Goal: Information Seeking & Learning: Understand process/instructions

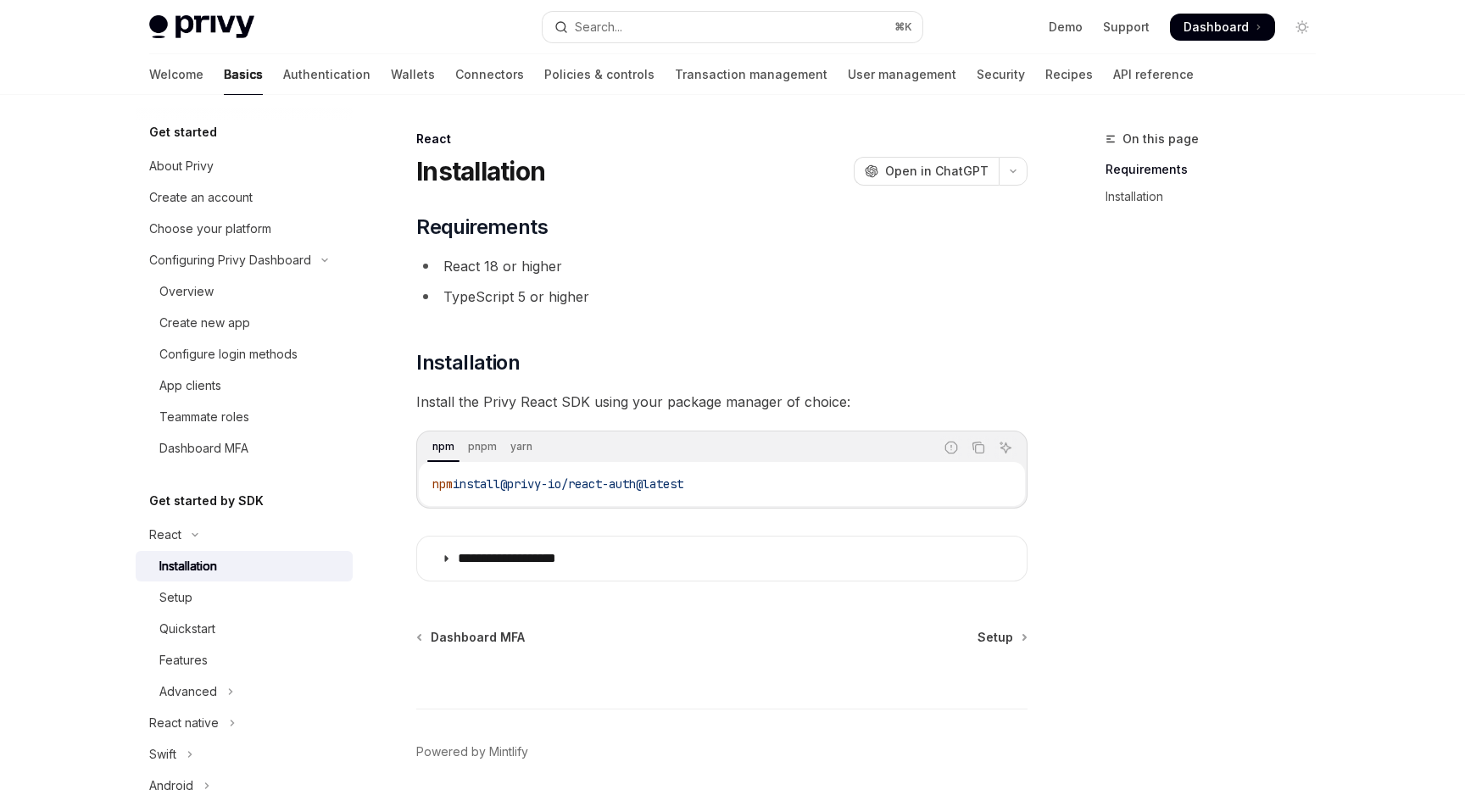
scroll to position [43, 0]
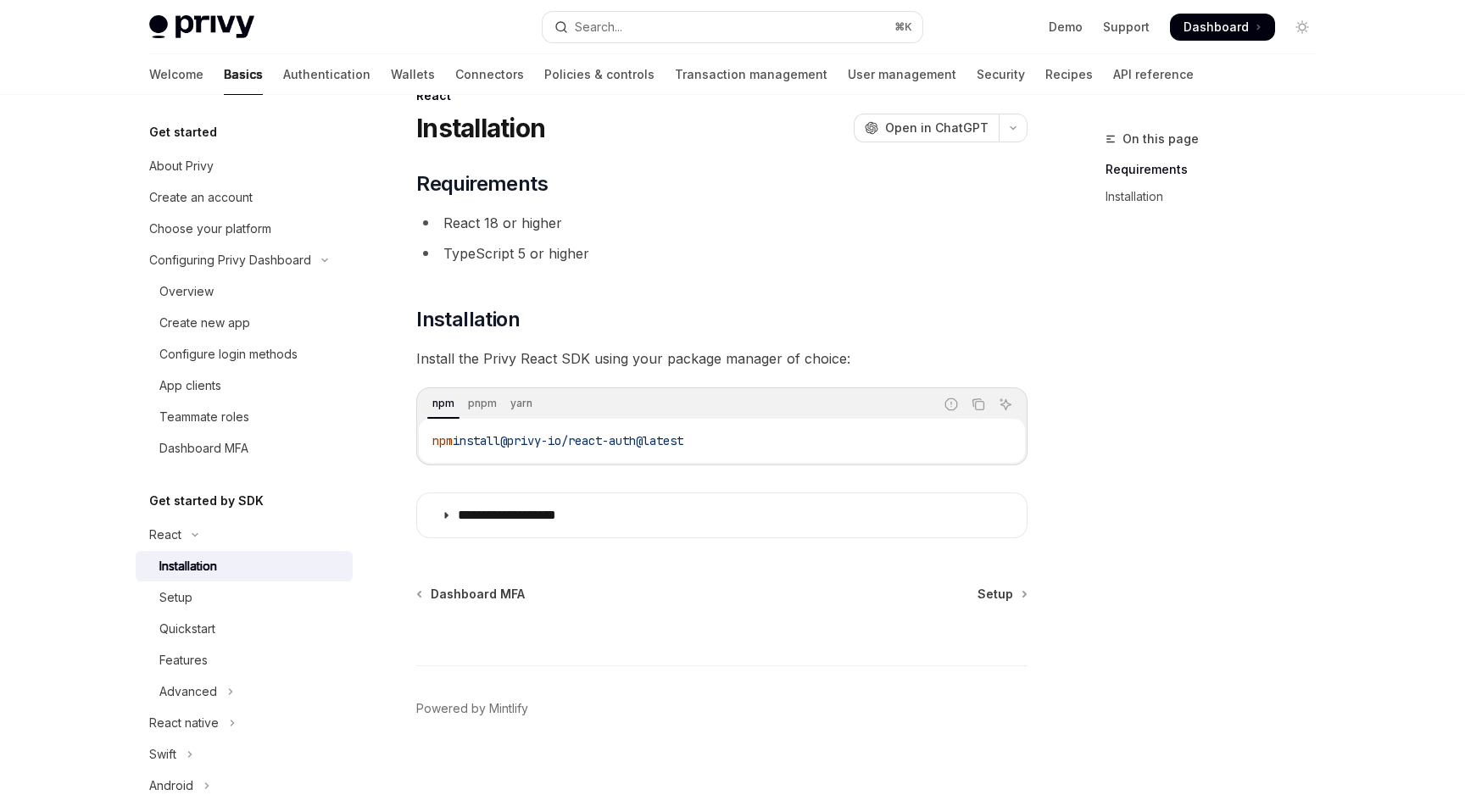
click at [765, 239] on ul "React 18 or higher TypeScript 5 or higher" at bounding box center [722, 238] width 611 height 54
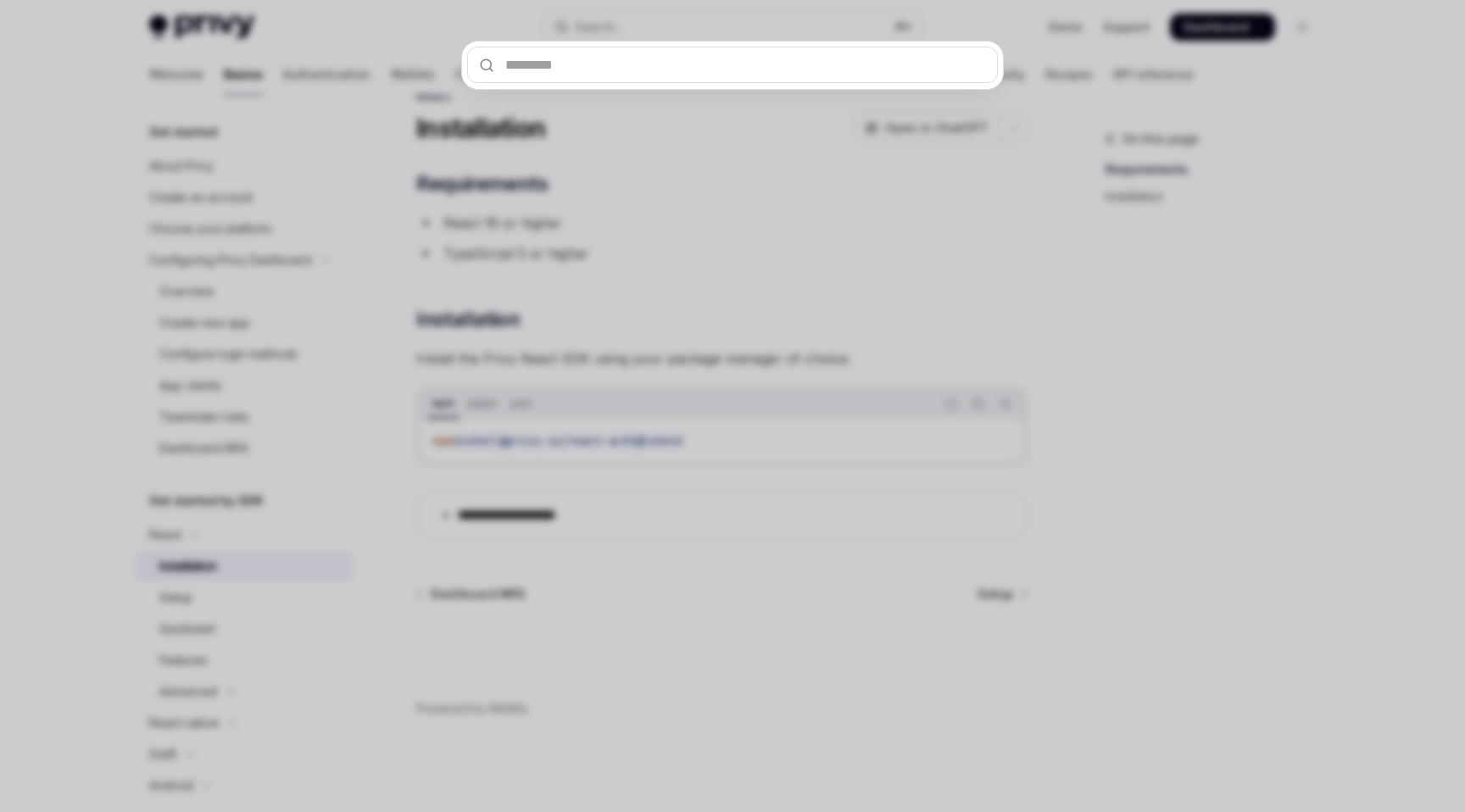
type input "**********"
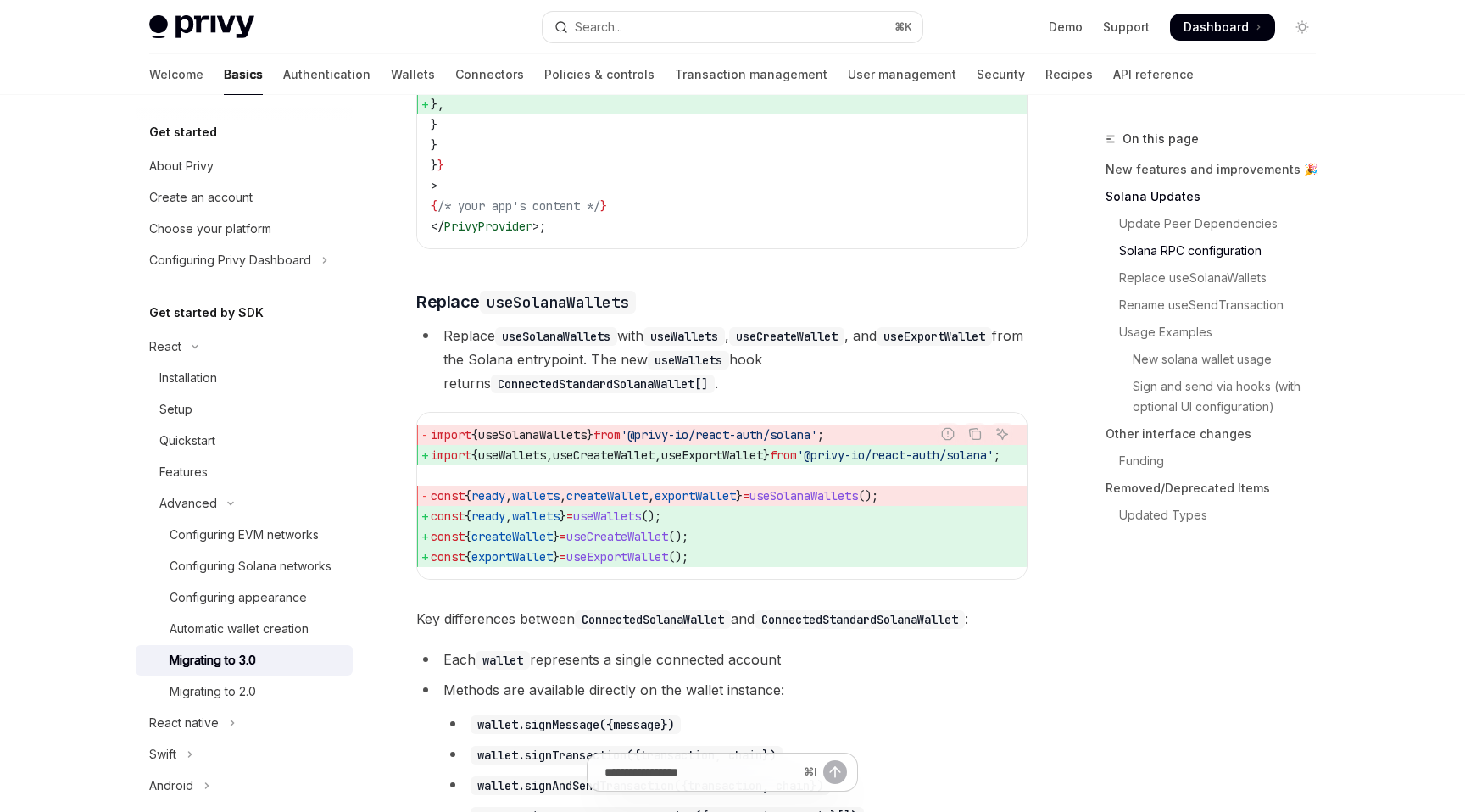
scroll to position [1346, 0]
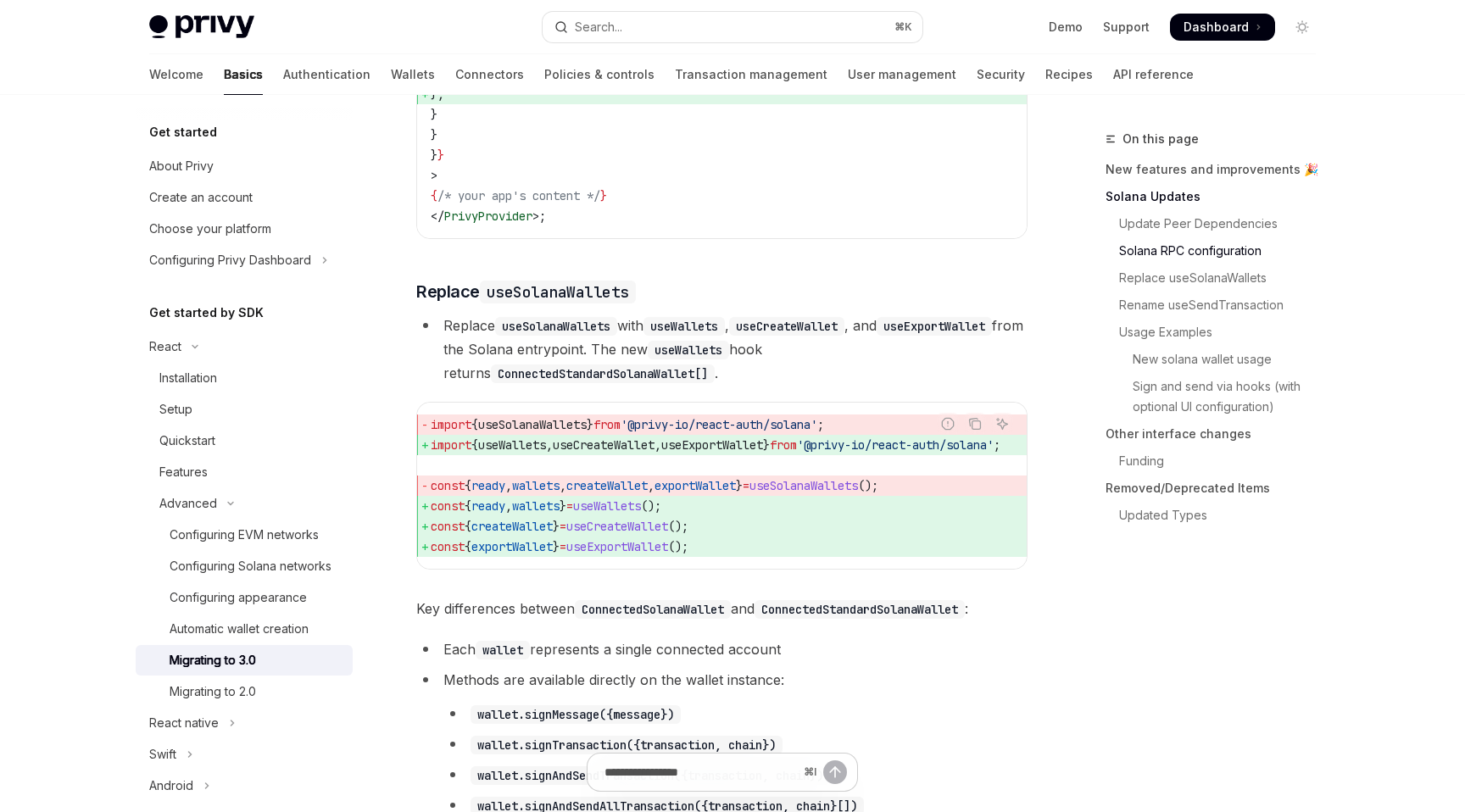
click at [516, 534] on span "createWallet" at bounding box center [512, 526] width 82 height 15
copy span "createWallet"
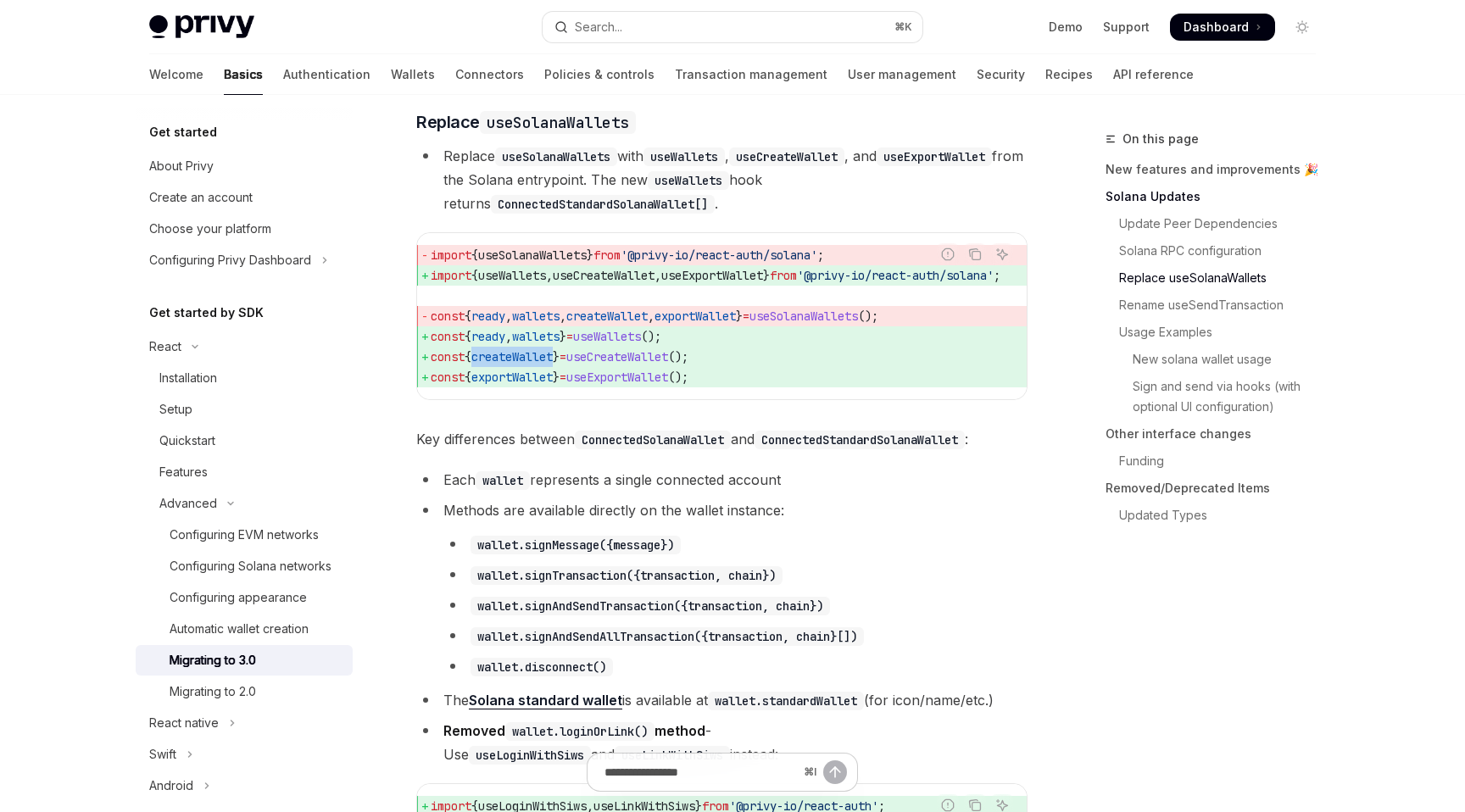
scroll to position [1510, 0]
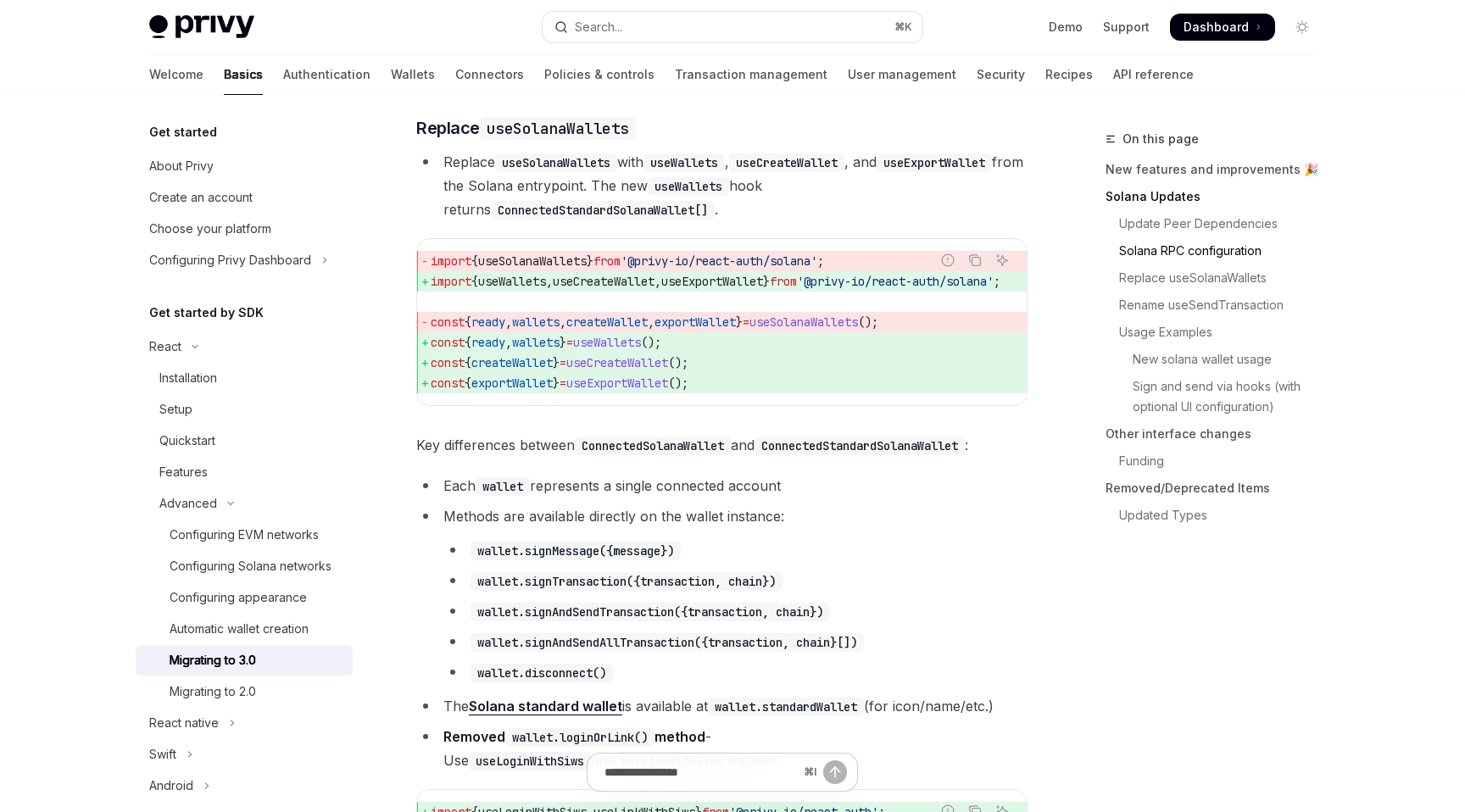
click at [651, 371] on span "useCreateWallet" at bounding box center [617, 363] width 102 height 15
copy span "useCreateWallet"
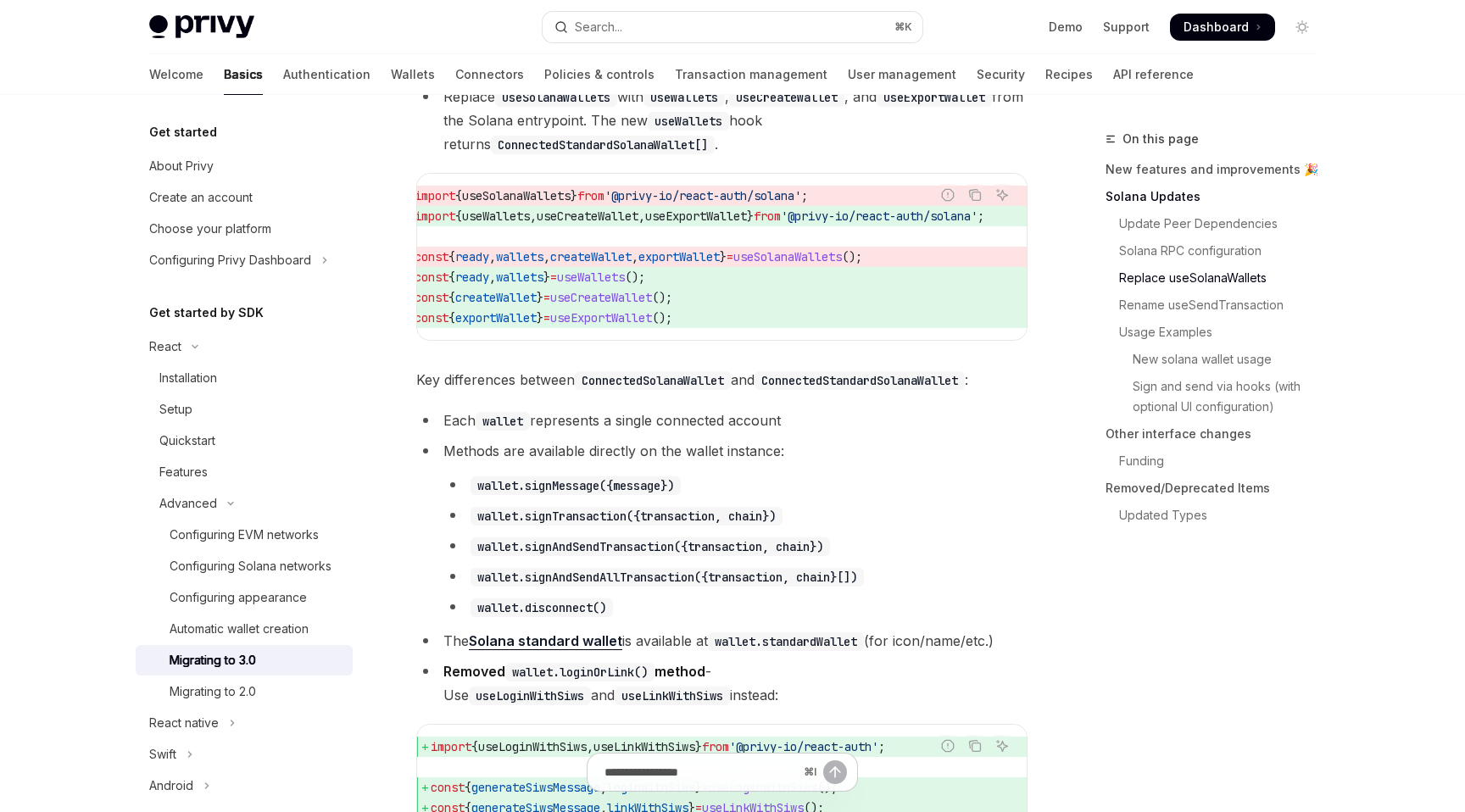
scroll to position [0, 0]
click at [637, 305] on span "useCreateWallet" at bounding box center [617, 298] width 102 height 15
click at [549, 285] on span "wallets" at bounding box center [536, 277] width 48 height 15
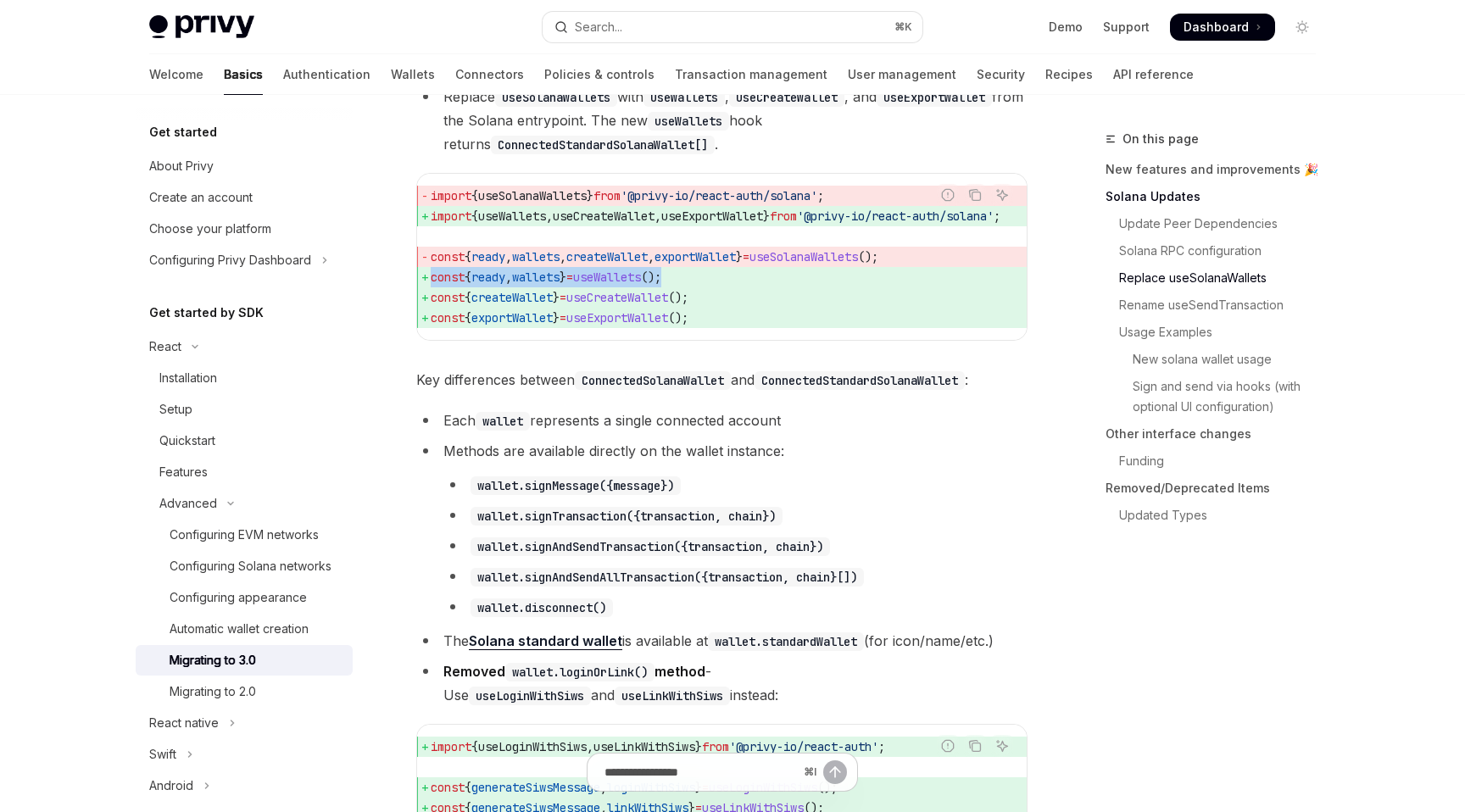
click at [549, 285] on span "wallets" at bounding box center [536, 277] width 48 height 15
copy code "const { ready , wallets } = useWallets ();"
click at [506, 224] on span "useWallets" at bounding box center [512, 216] width 68 height 15
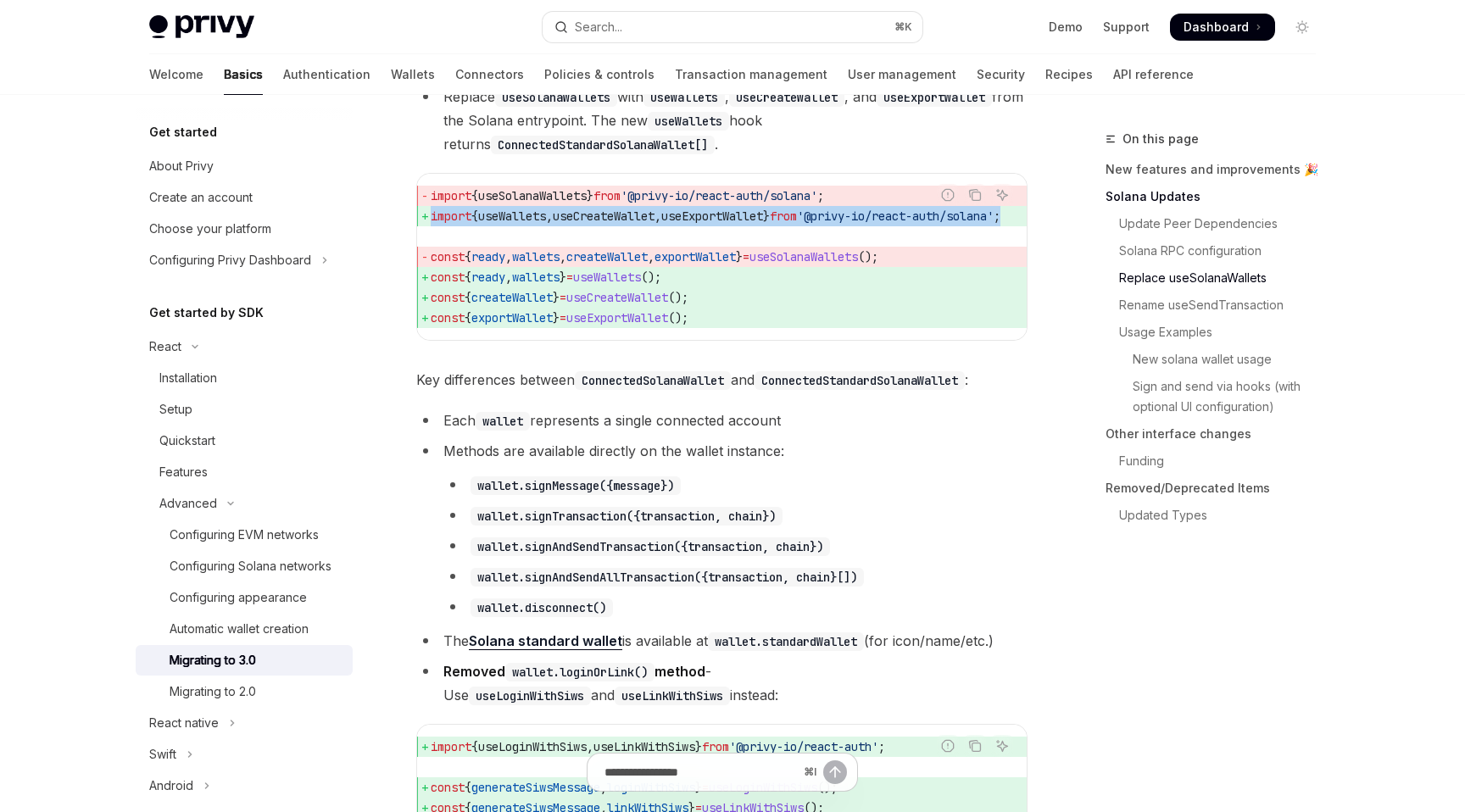
click at [506, 224] on span "useWallets" at bounding box center [512, 216] width 68 height 15
copy code "import { useWallets , useCreateWallet , useExportWallet } from '@privy-io/react…"
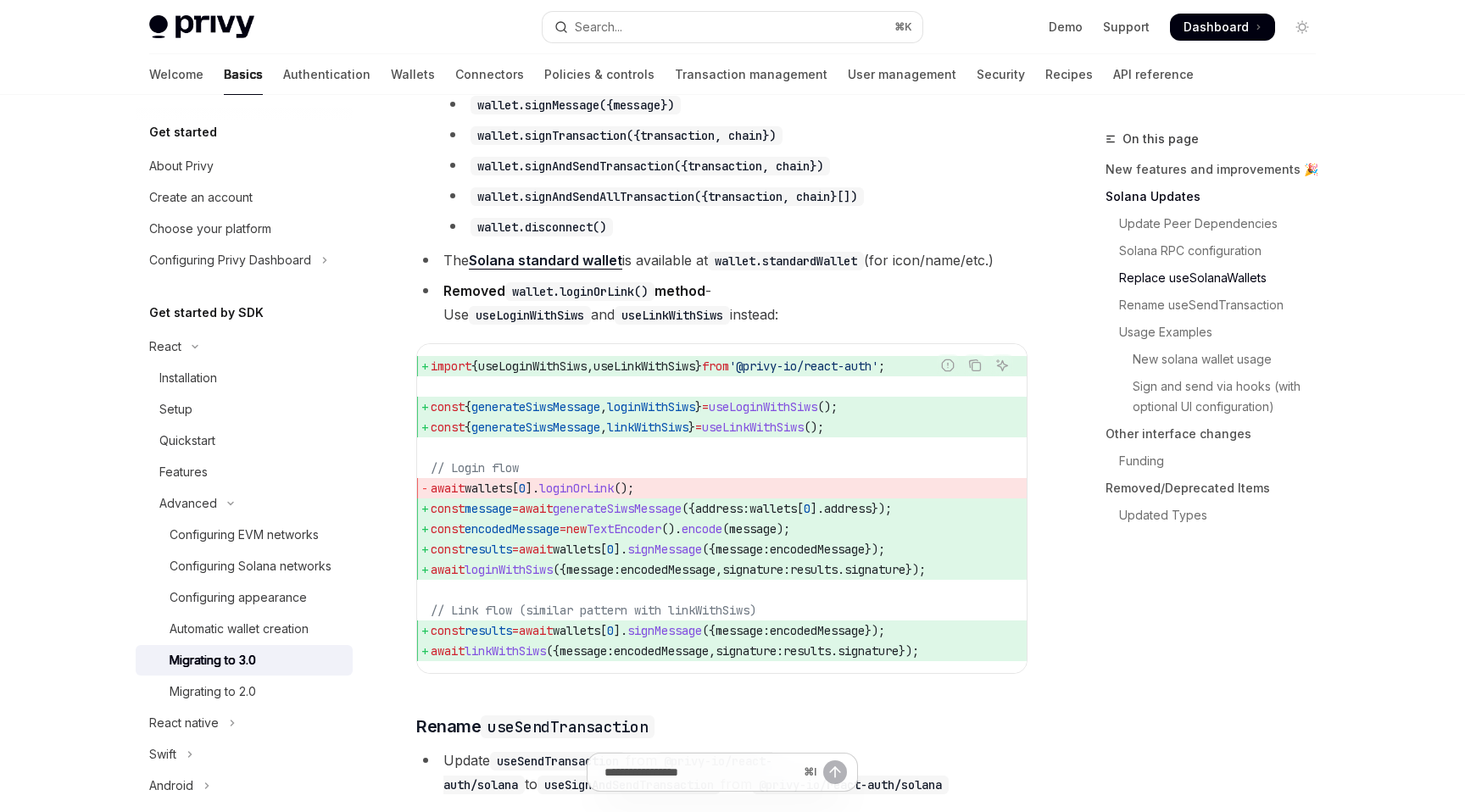
scroll to position [1971, 0]
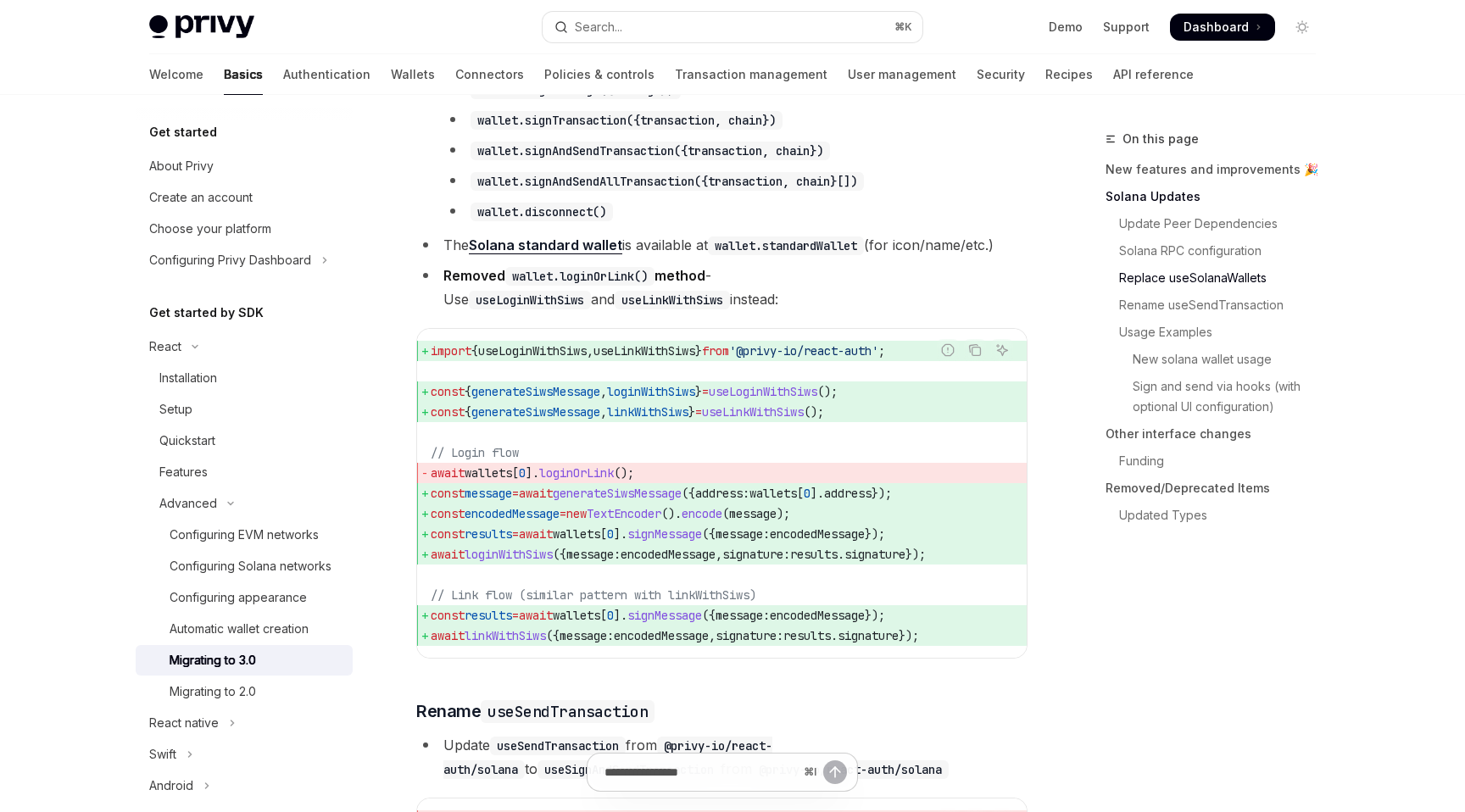
click at [885, 101] on li "wallet.signMessage({message})" at bounding box center [735, 89] width 584 height 24
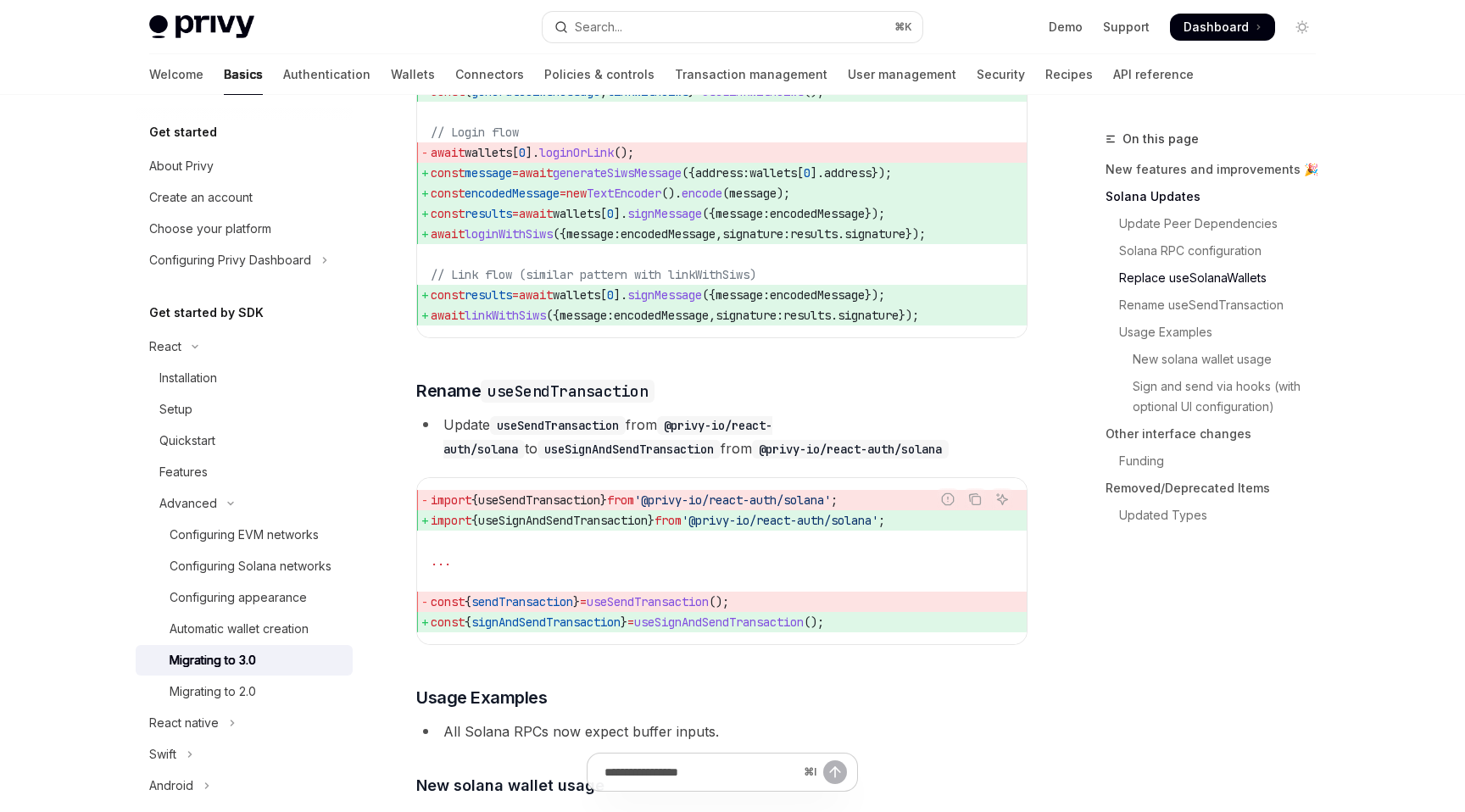
scroll to position [2416, 0]
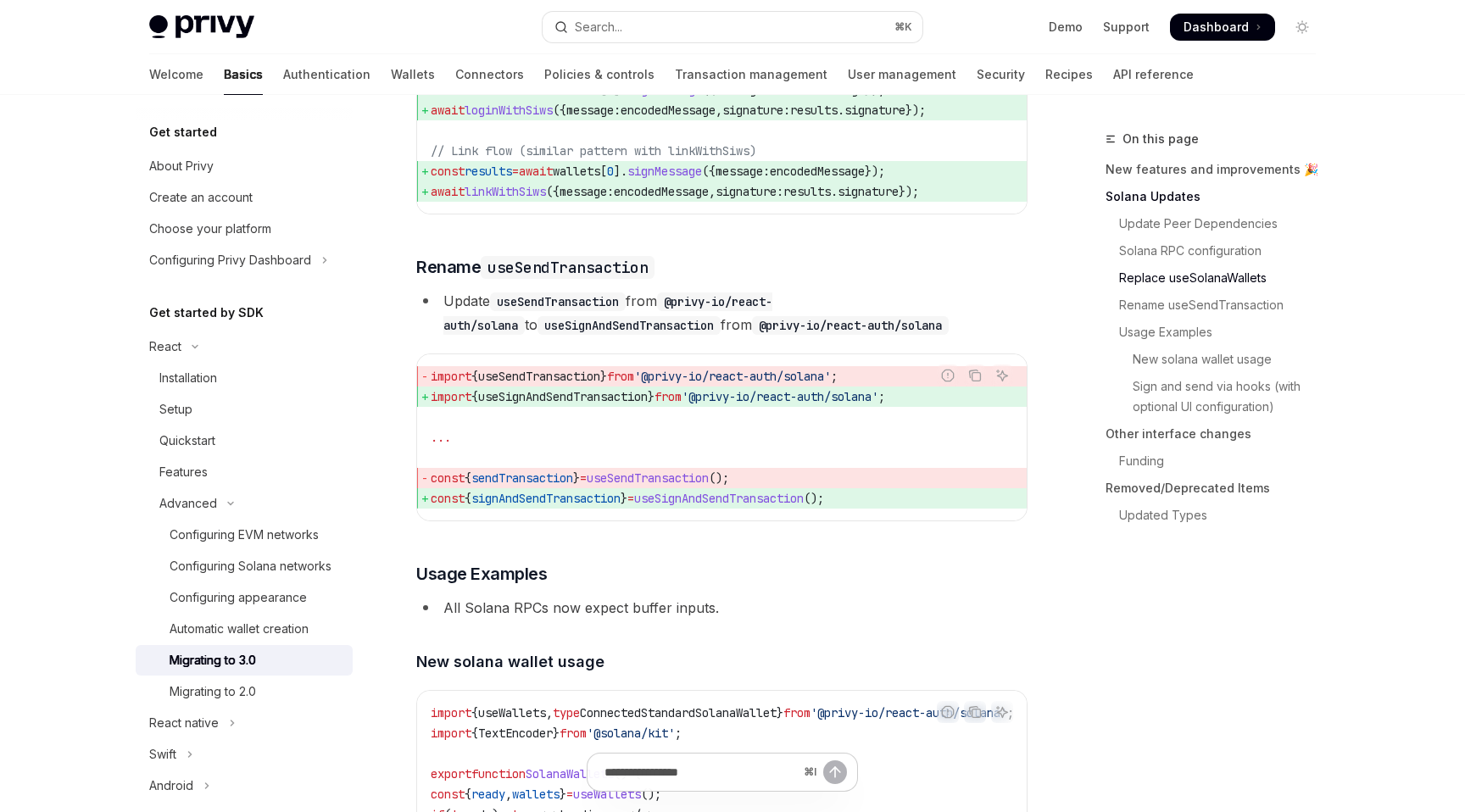
click at [557, 405] on span "useSignAndSendTransaction" at bounding box center [562, 397] width 169 height 15
copy span "useSignAndSendTransaction"
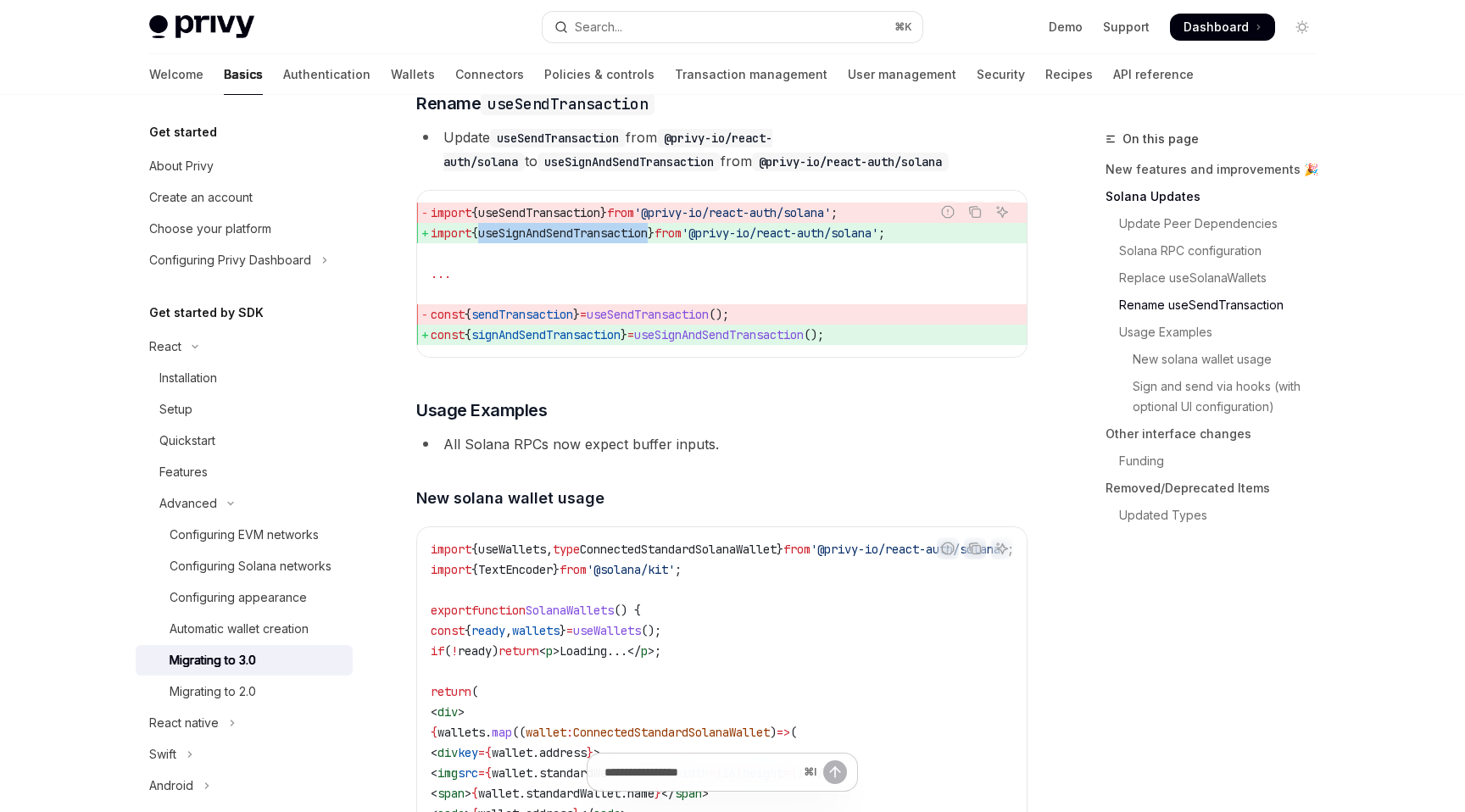
scroll to position [2522, 0]
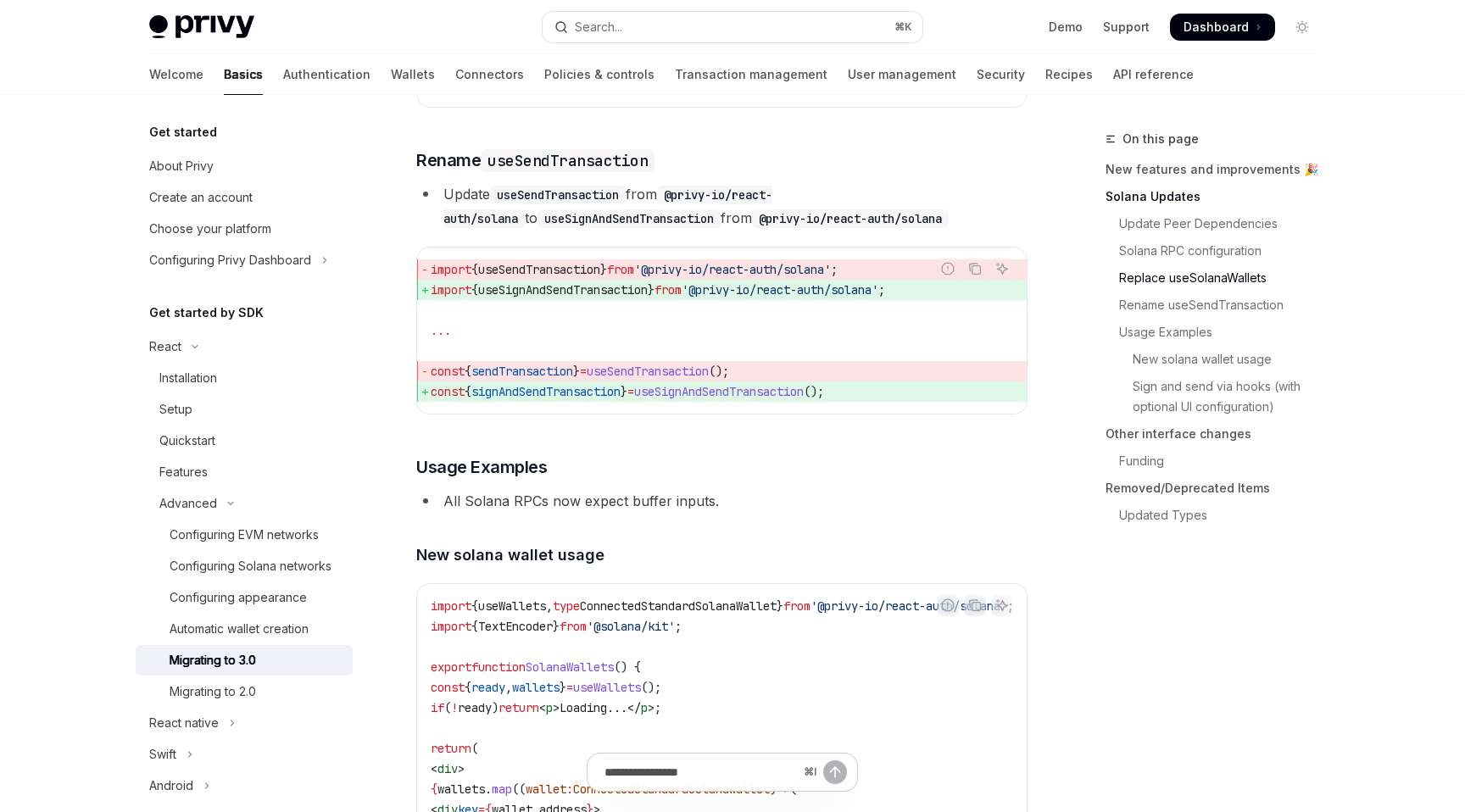
click at [564, 400] on span "signAndSendTransaction" at bounding box center [545, 392] width 149 height 15
copy span "signAndSendTransaction"
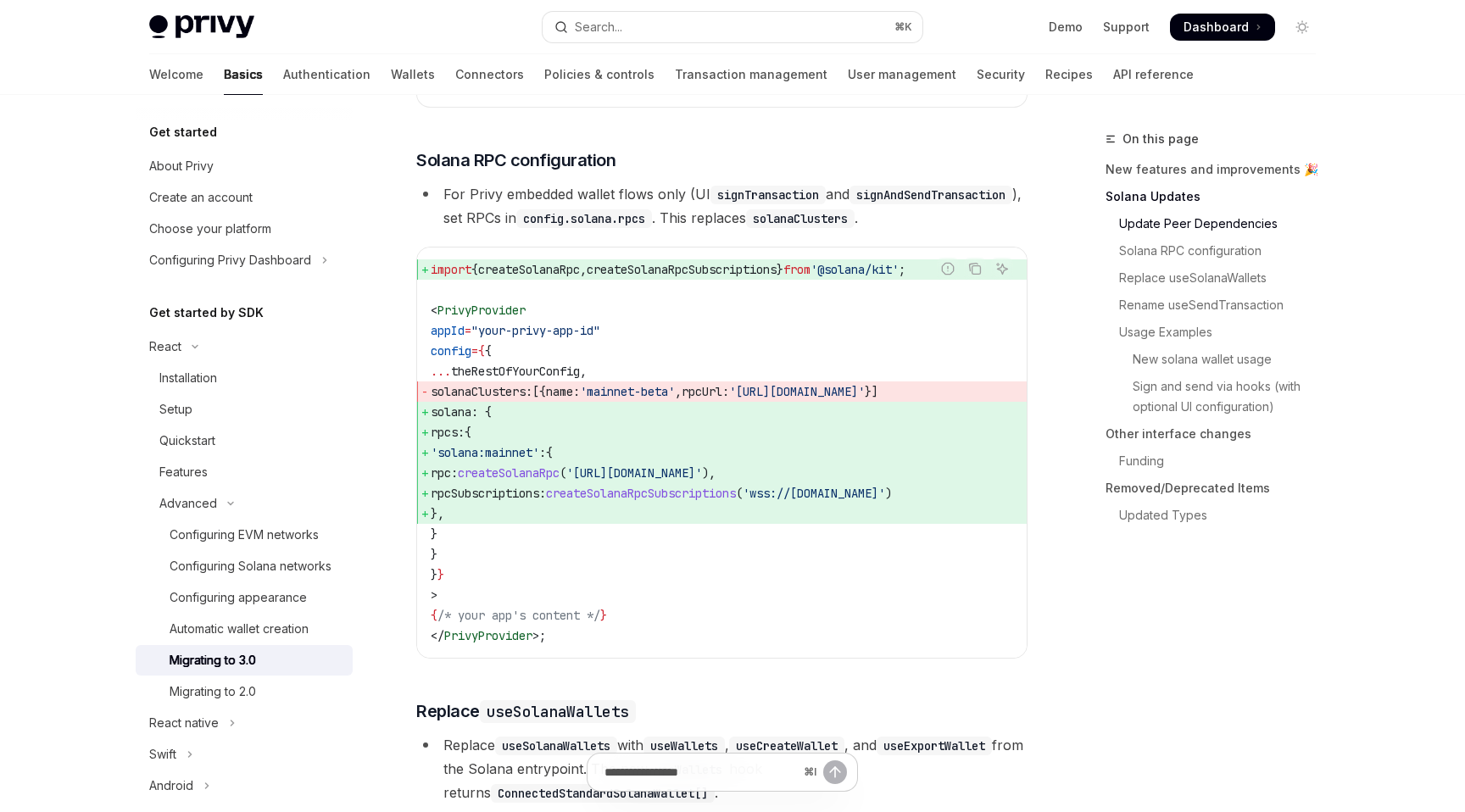
scroll to position [917, 0]
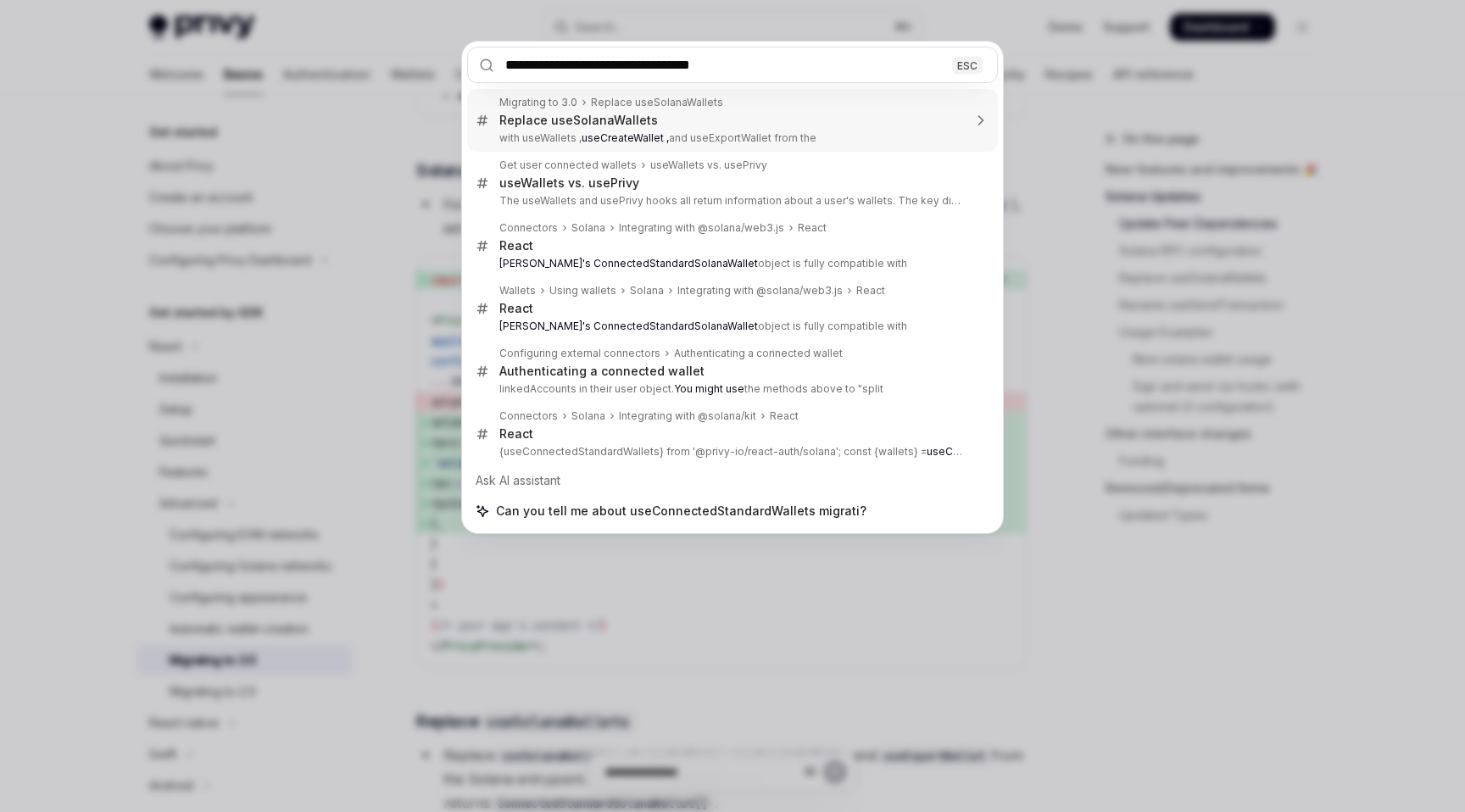
type input "**********"
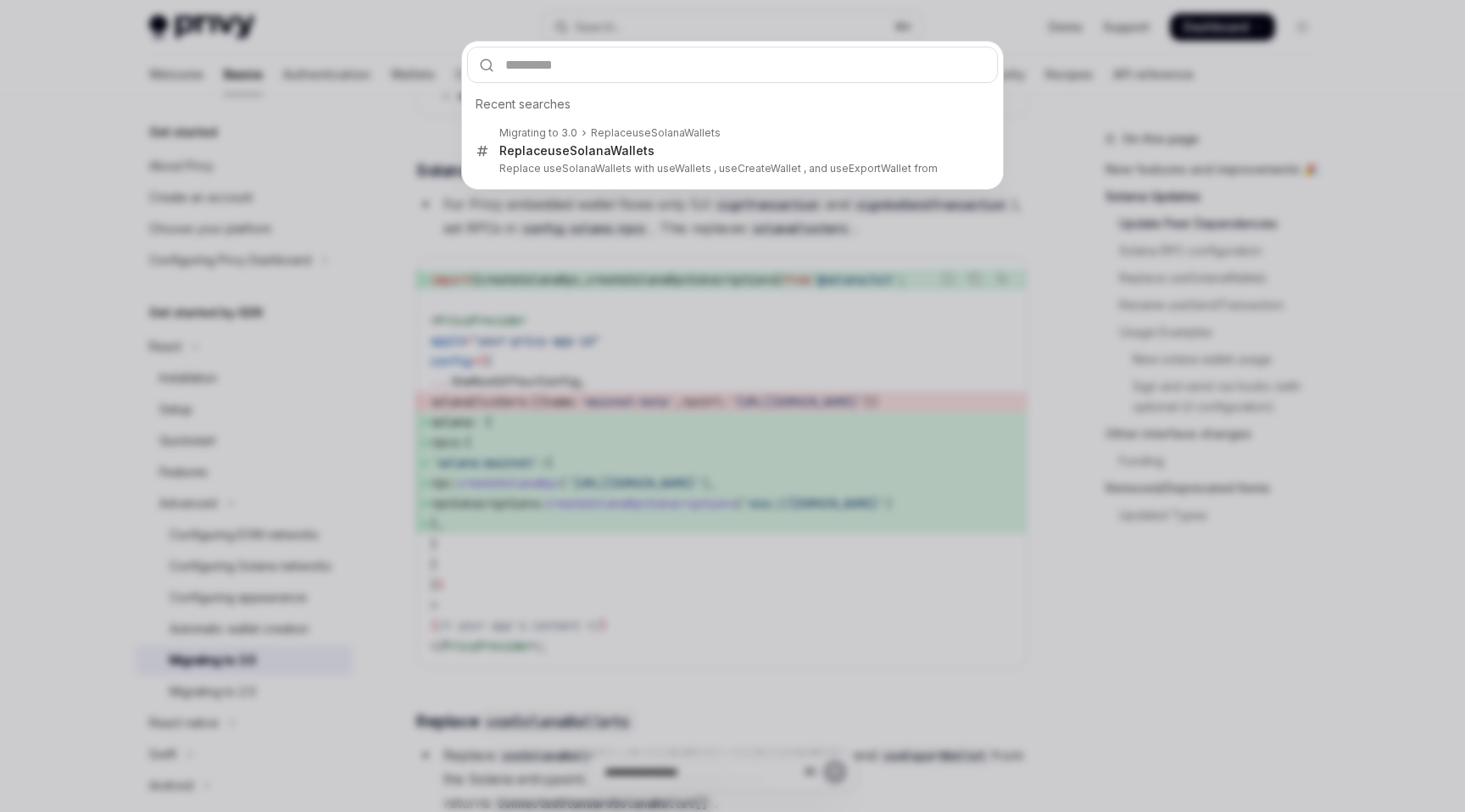
type input "**********"
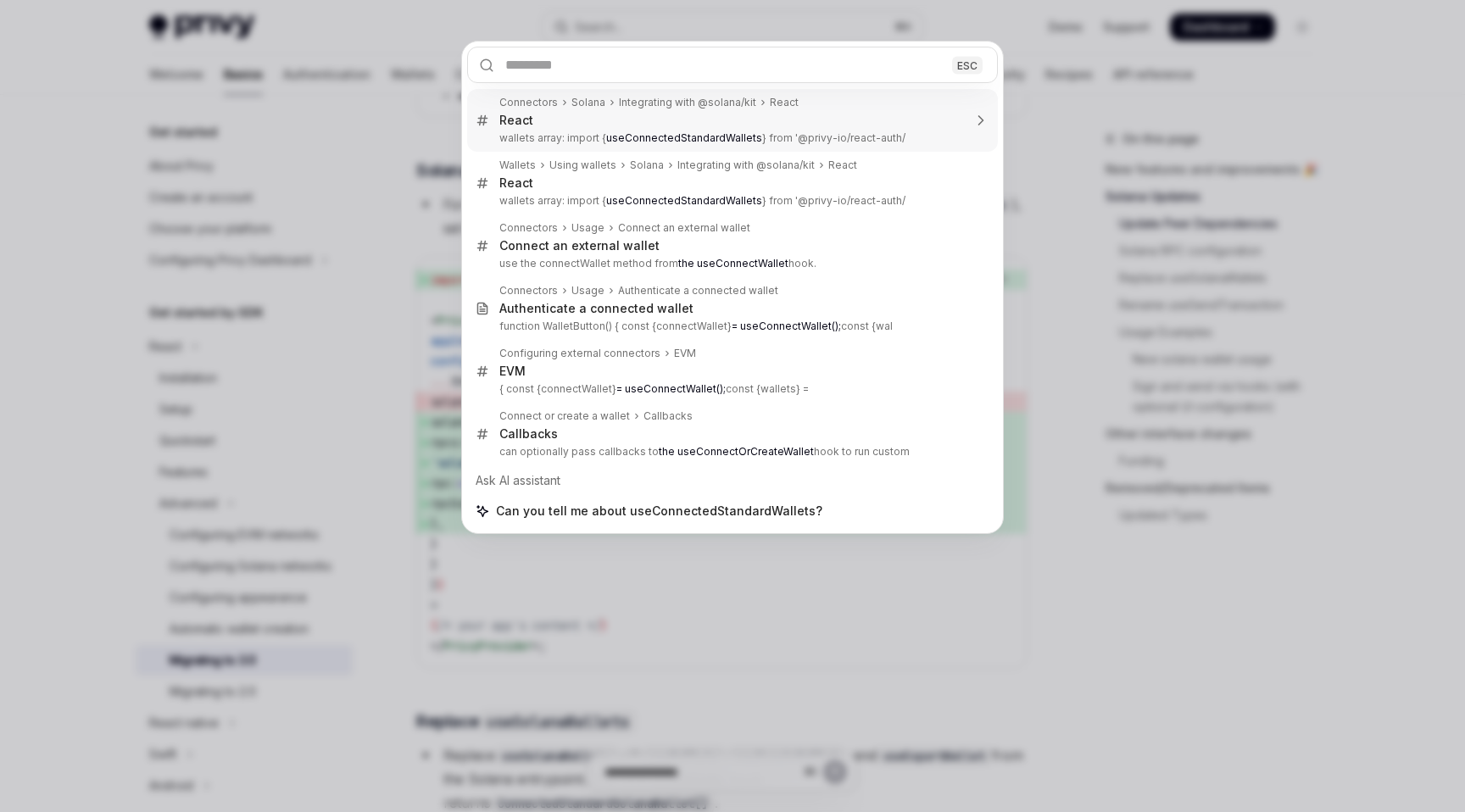
type textarea "*"
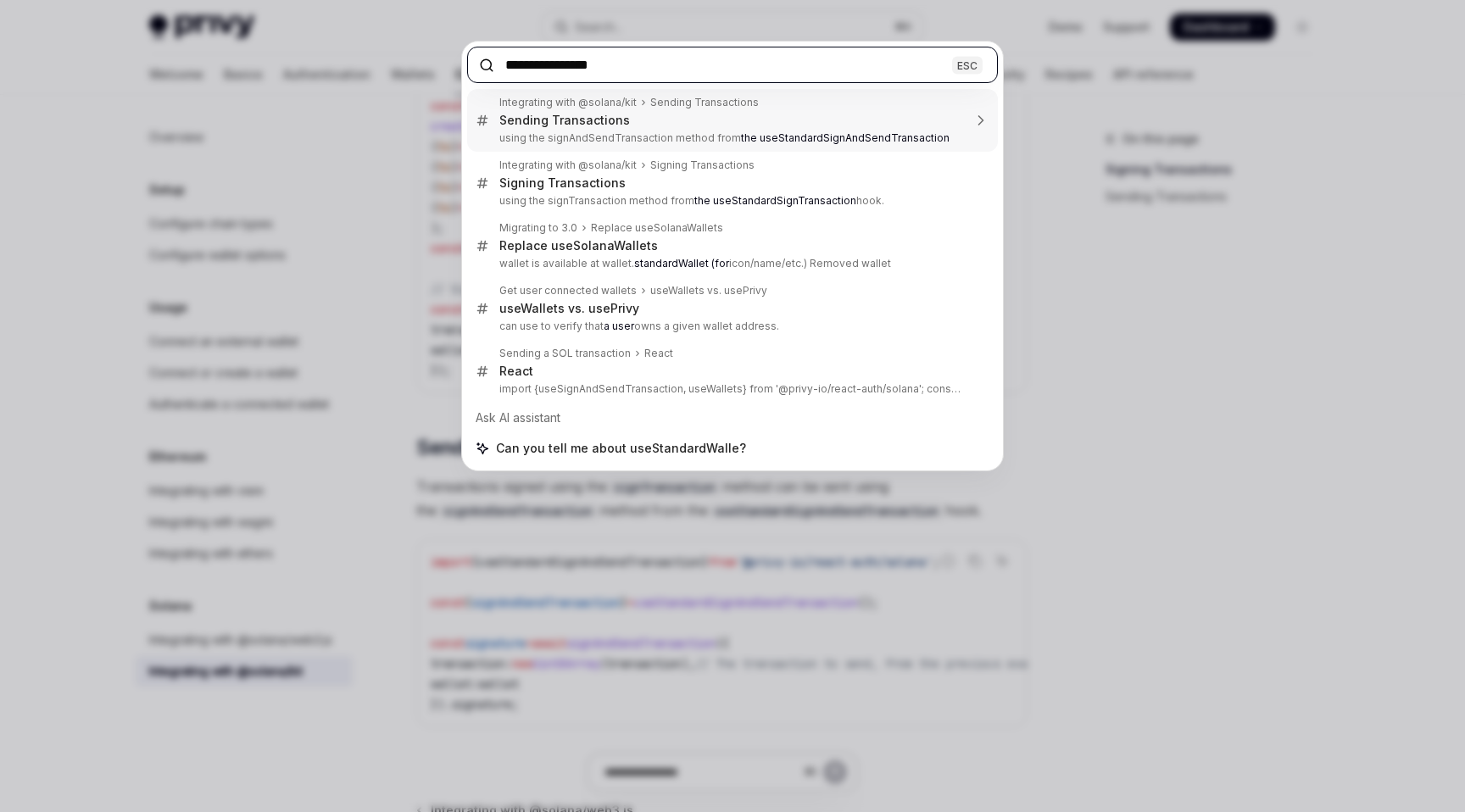
type input "**********"
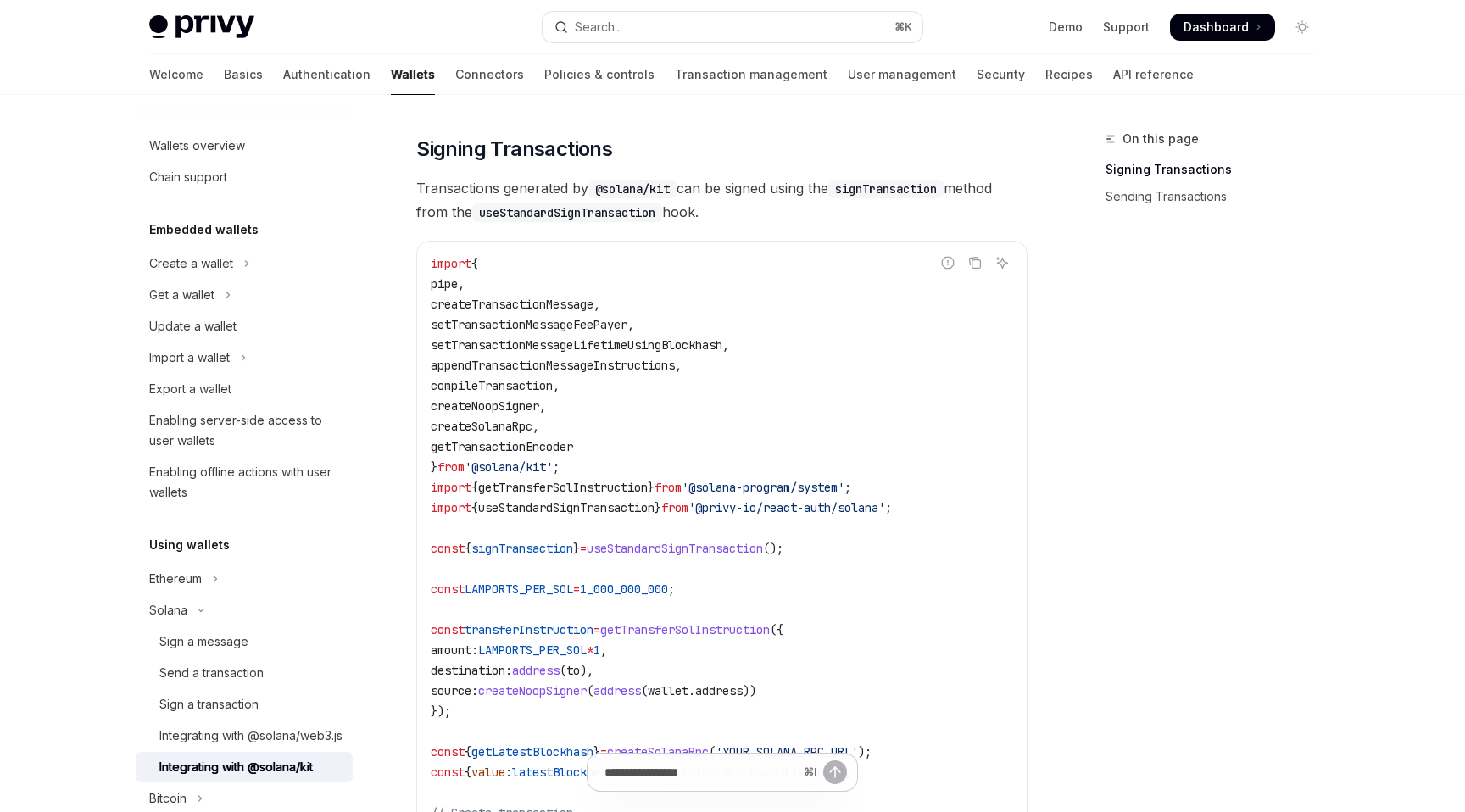
scroll to position [519, 0]
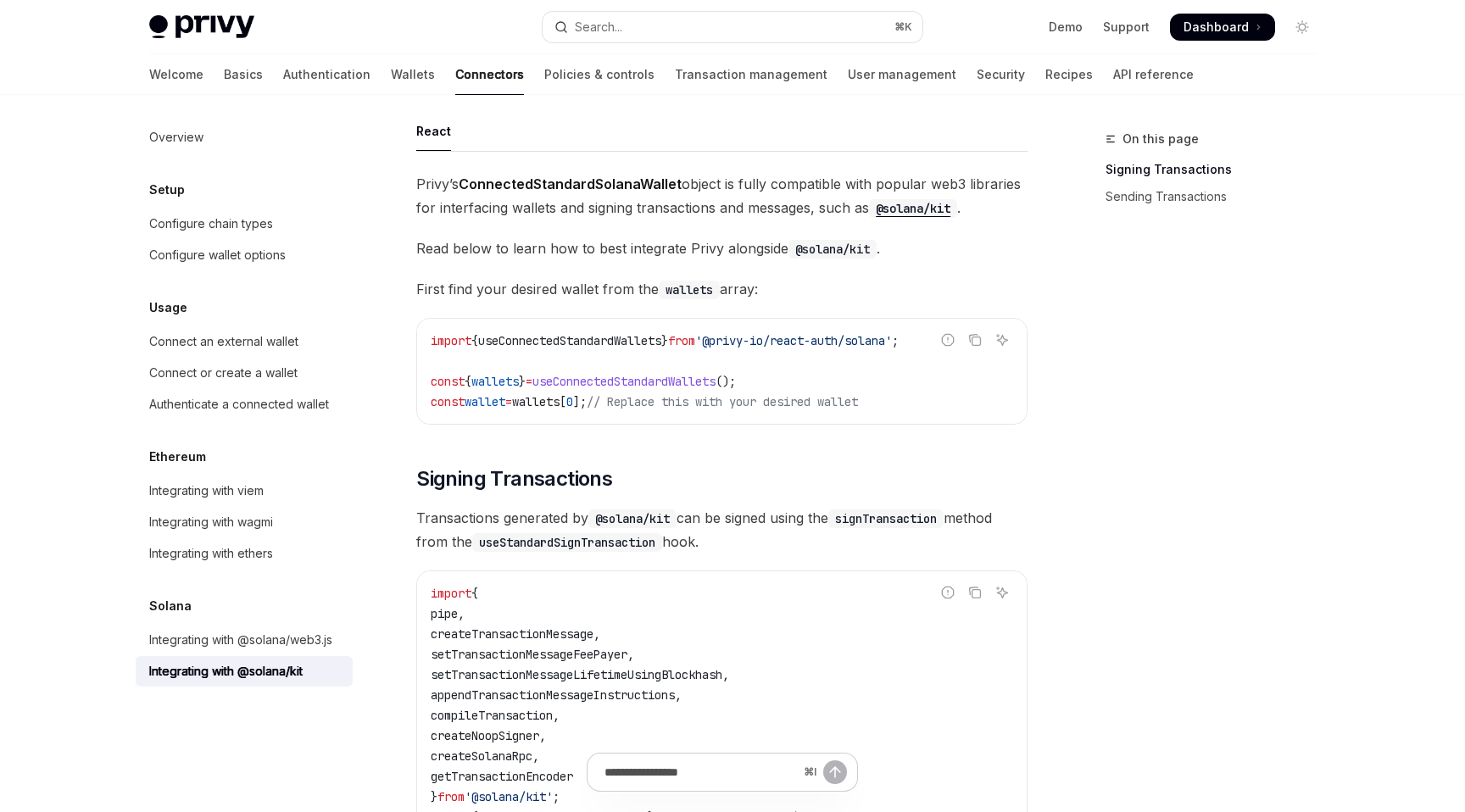
type textarea "*"
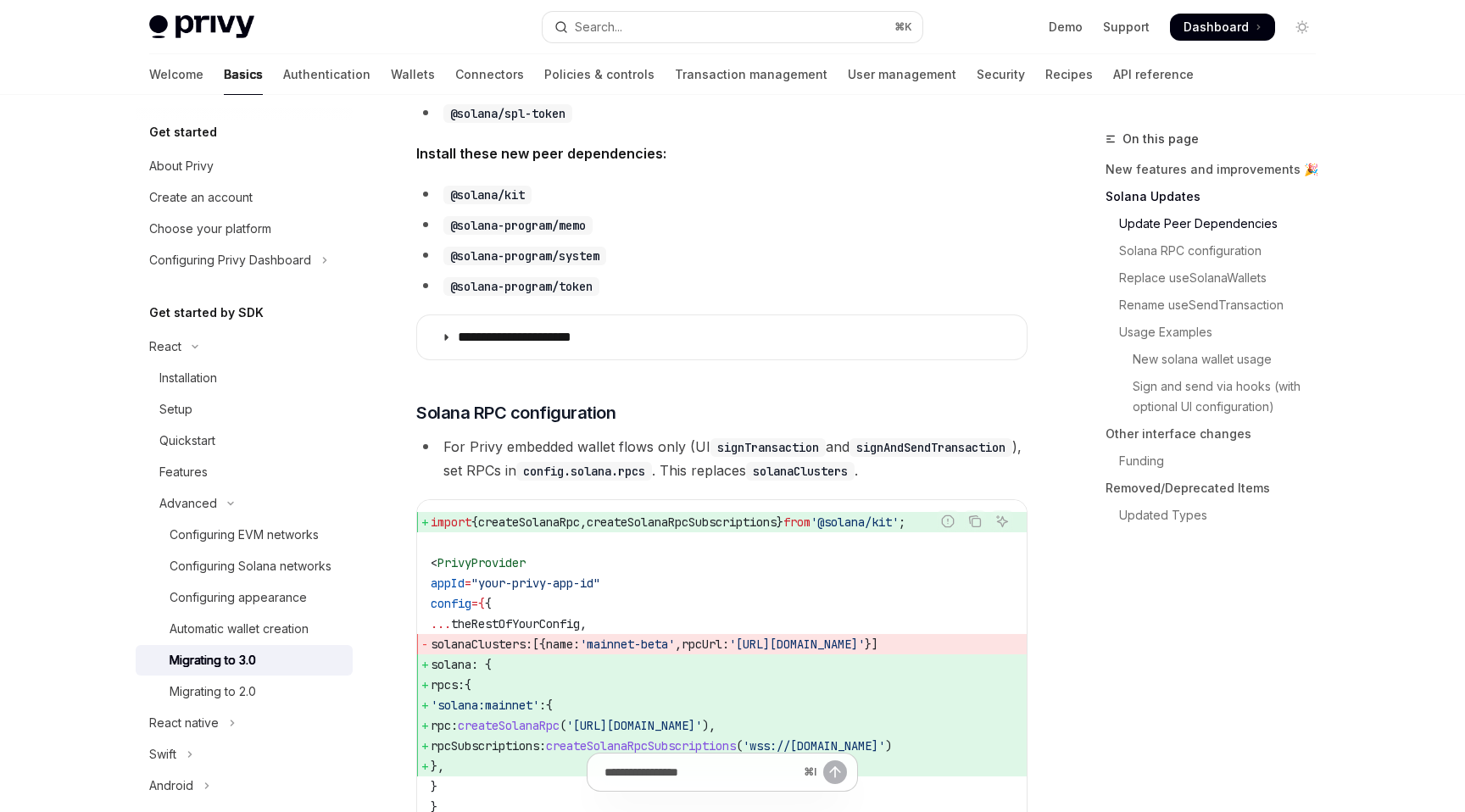
scroll to position [576, 0]
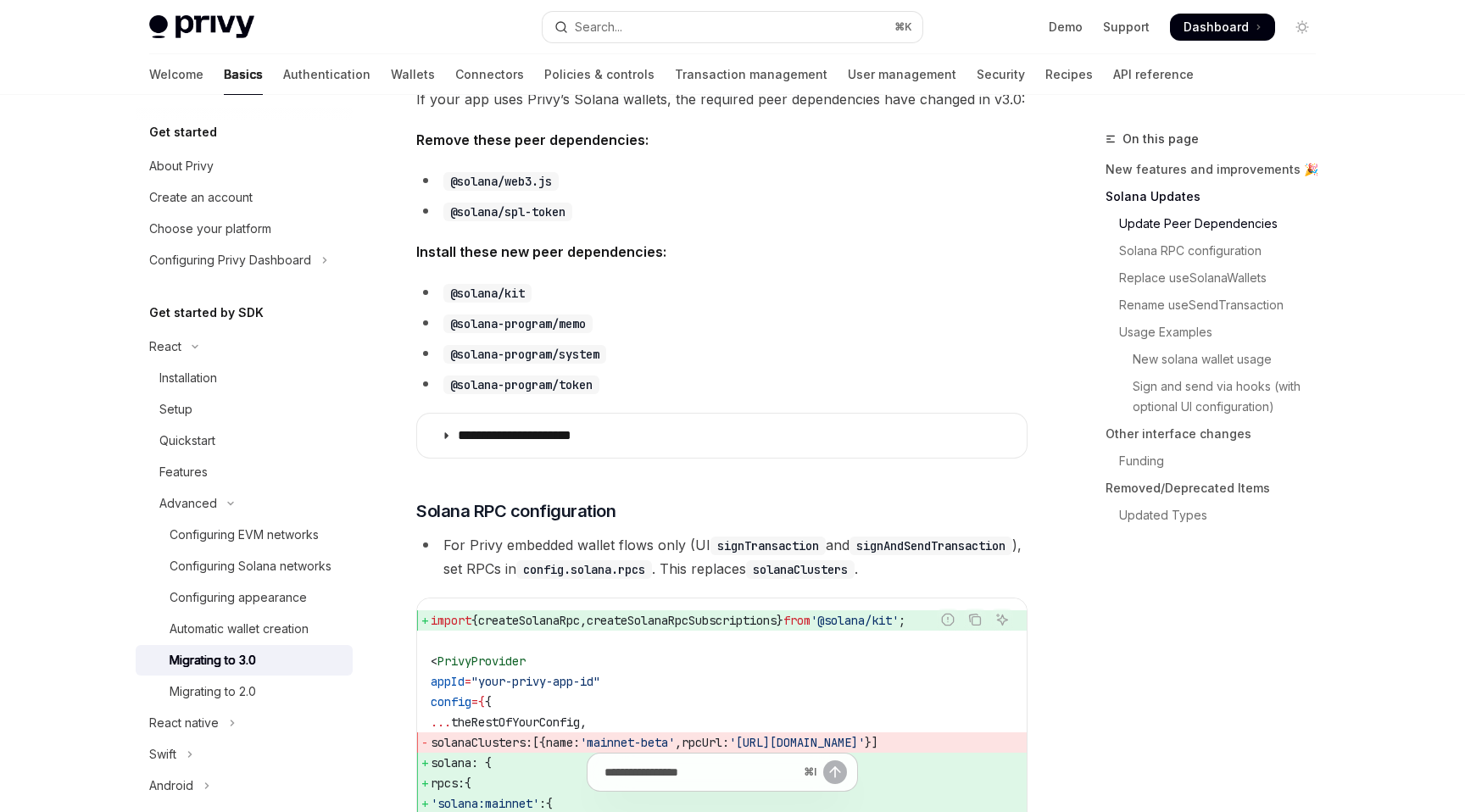
click at [936, 145] on span "Remove these peer dependencies:" at bounding box center [722, 140] width 611 height 24
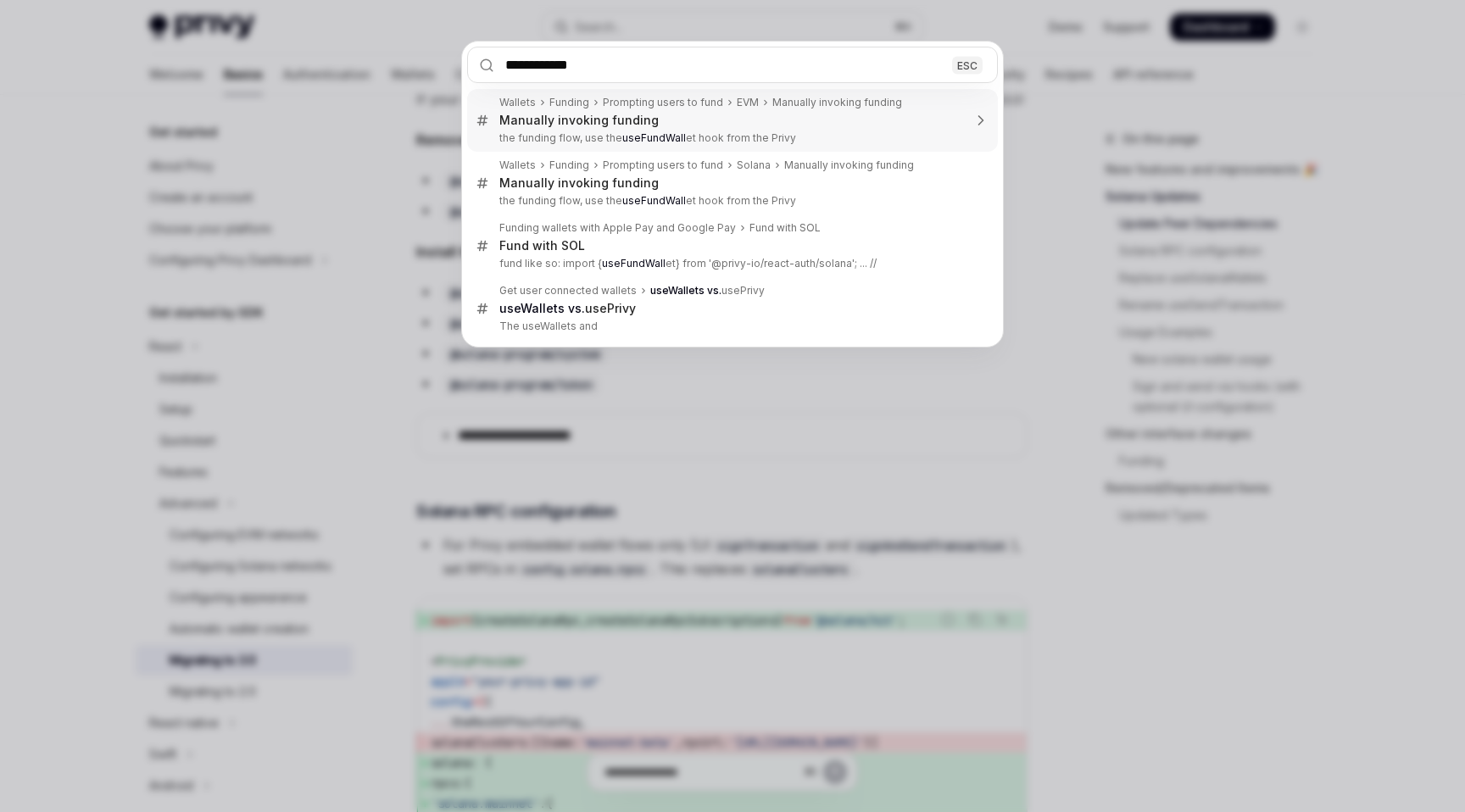
type input "**********"
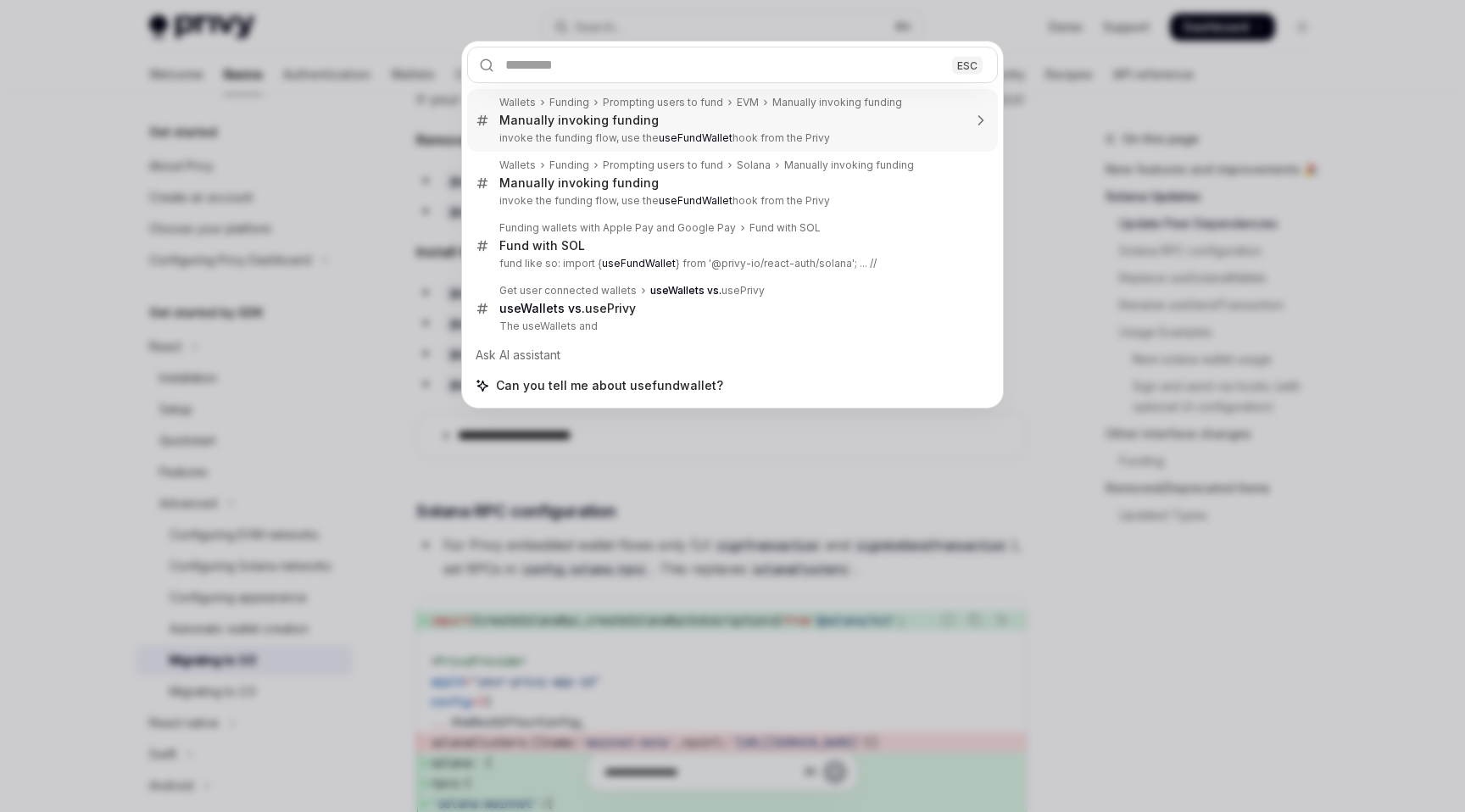
scroll to position [525, 0]
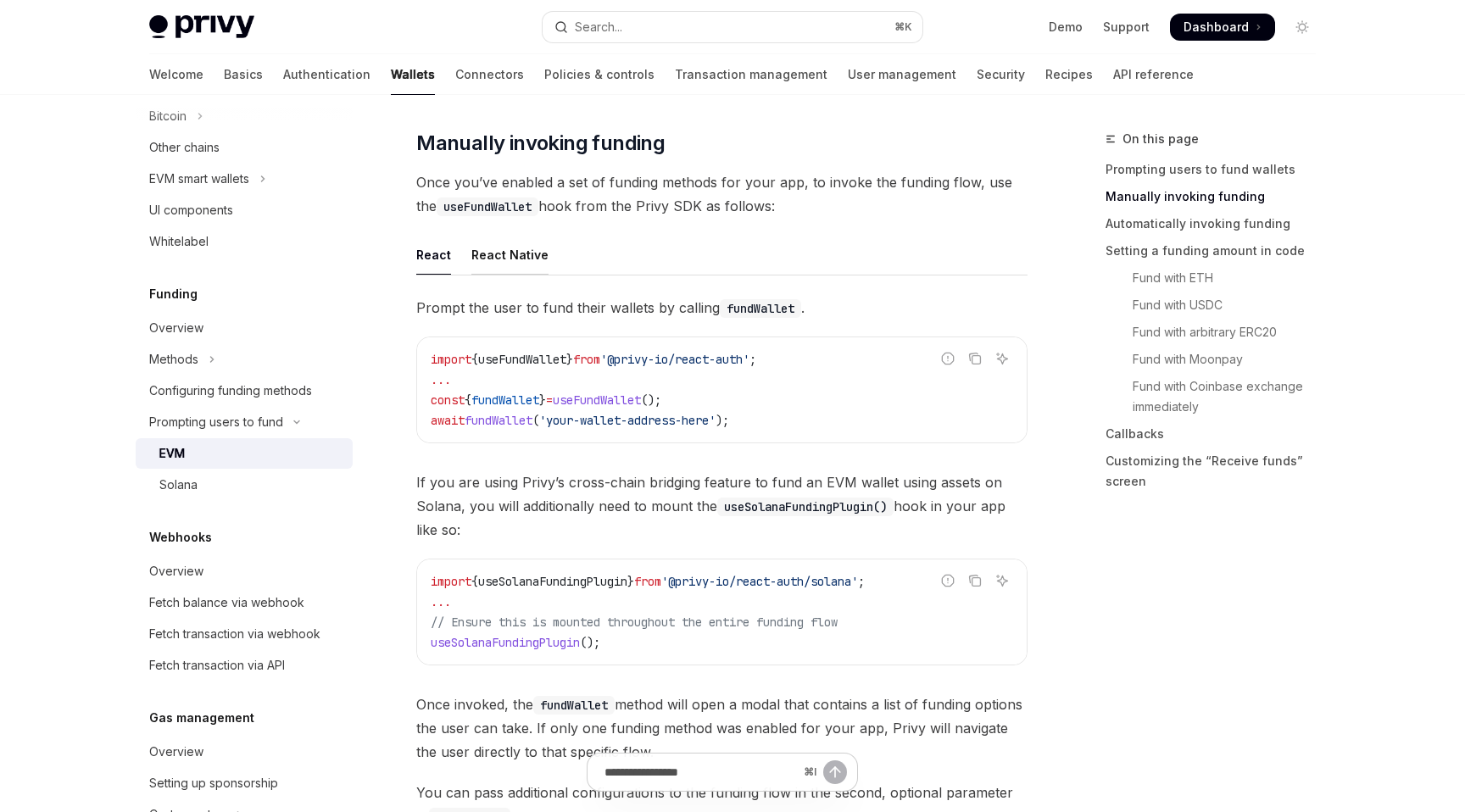
click at [514, 263] on div "React Native" at bounding box center [509, 254] width 77 height 40
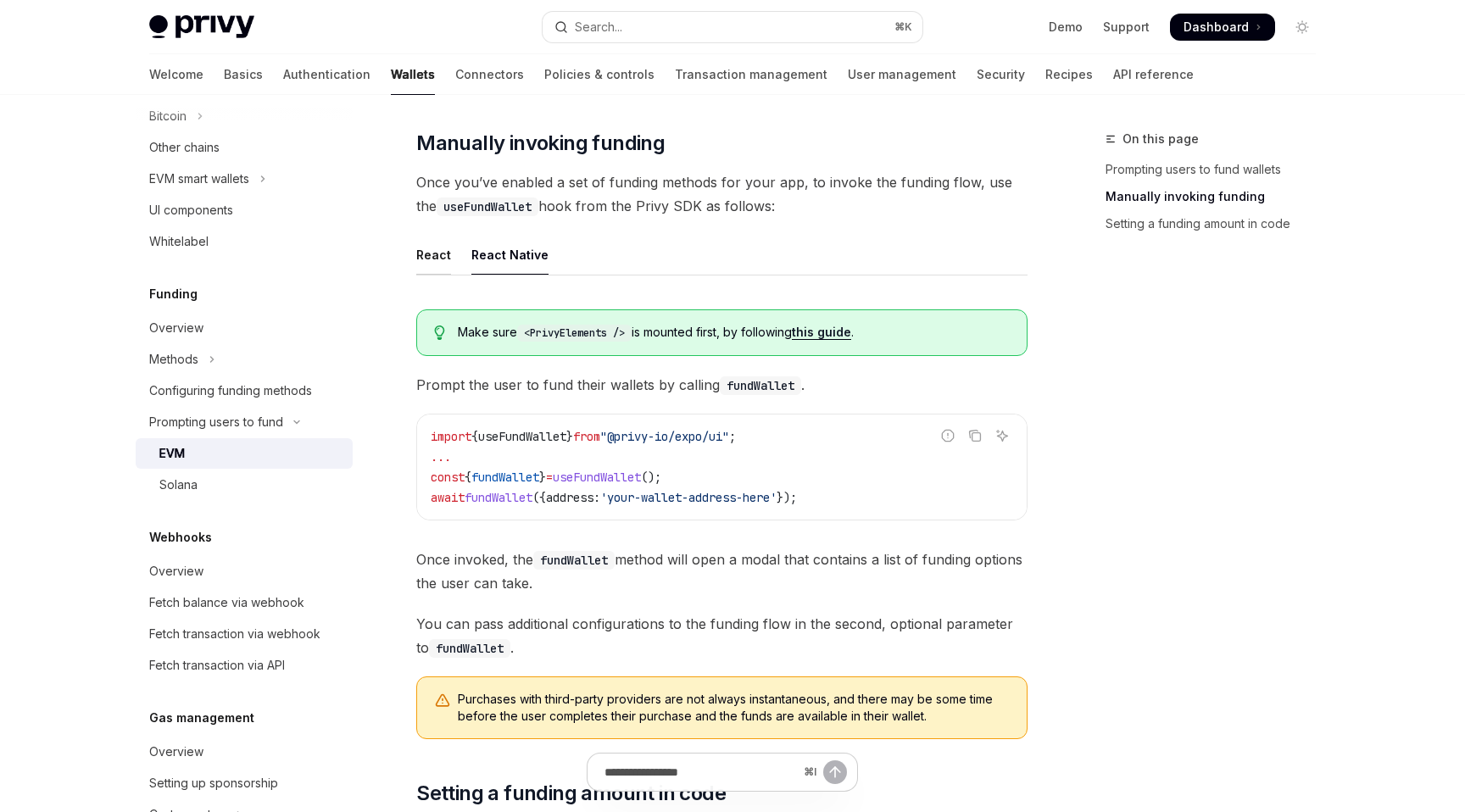
click at [443, 257] on div "React" at bounding box center [434, 254] width 35 height 40
type textarea "*"
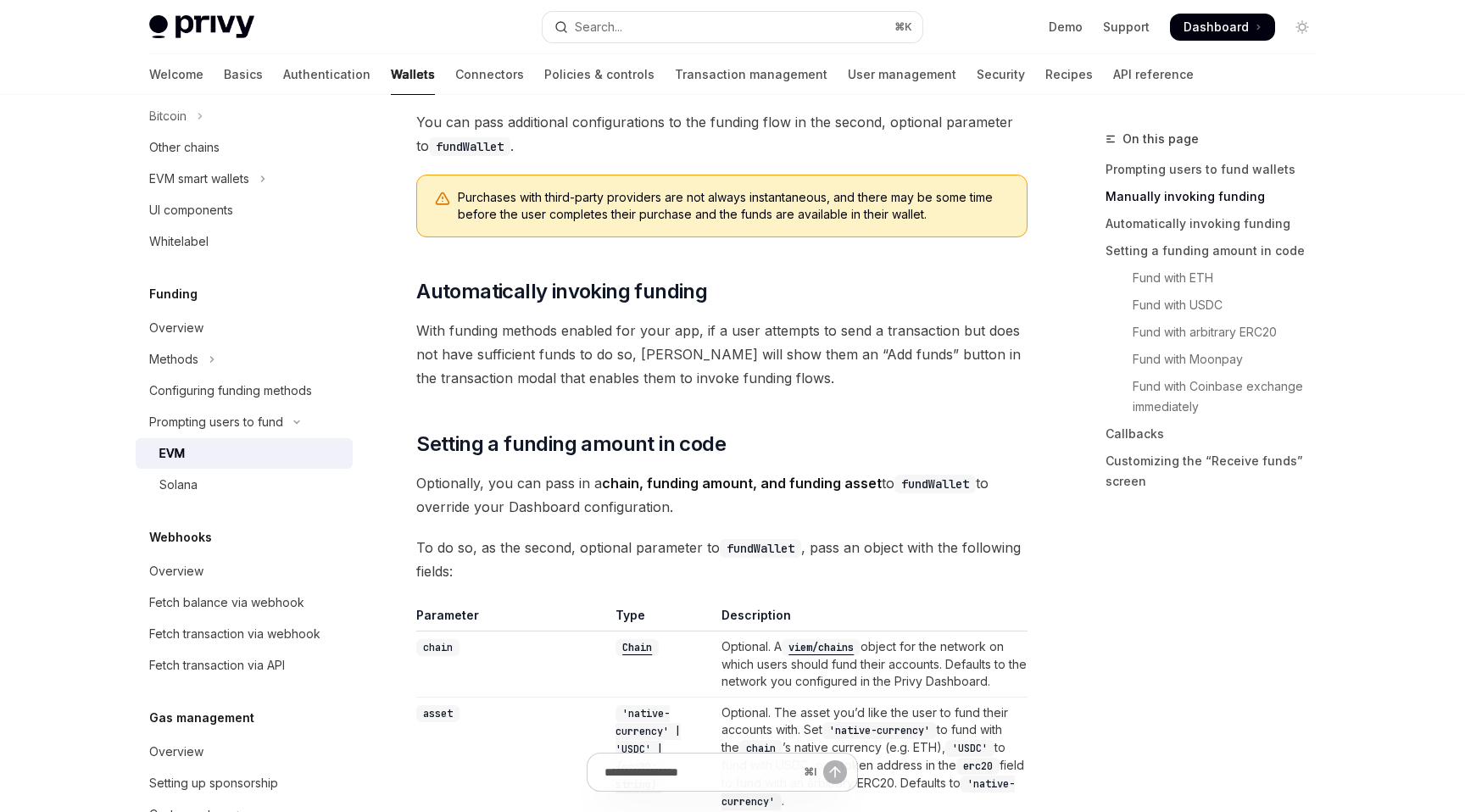
scroll to position [1134, 0]
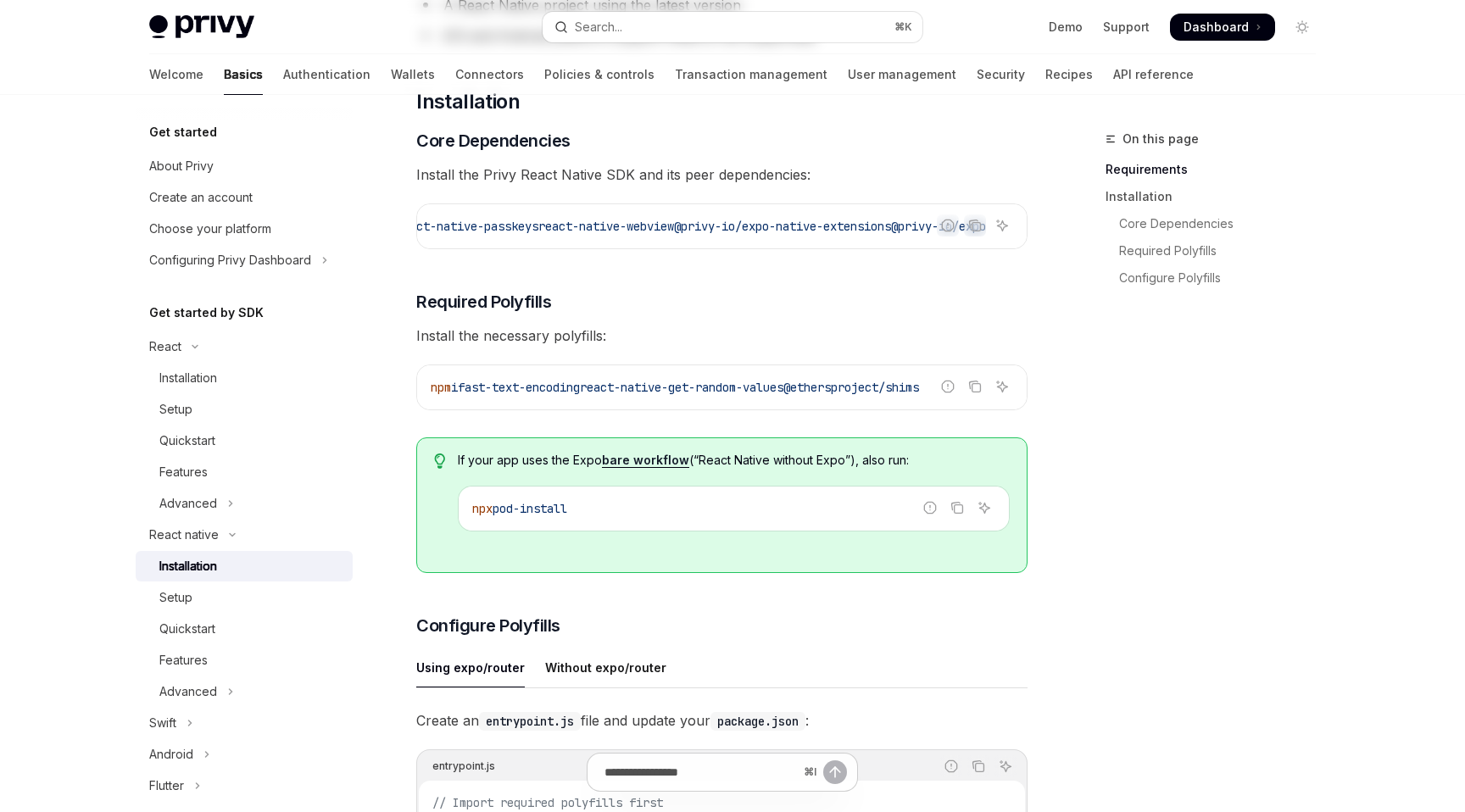
scroll to position [348, 0]
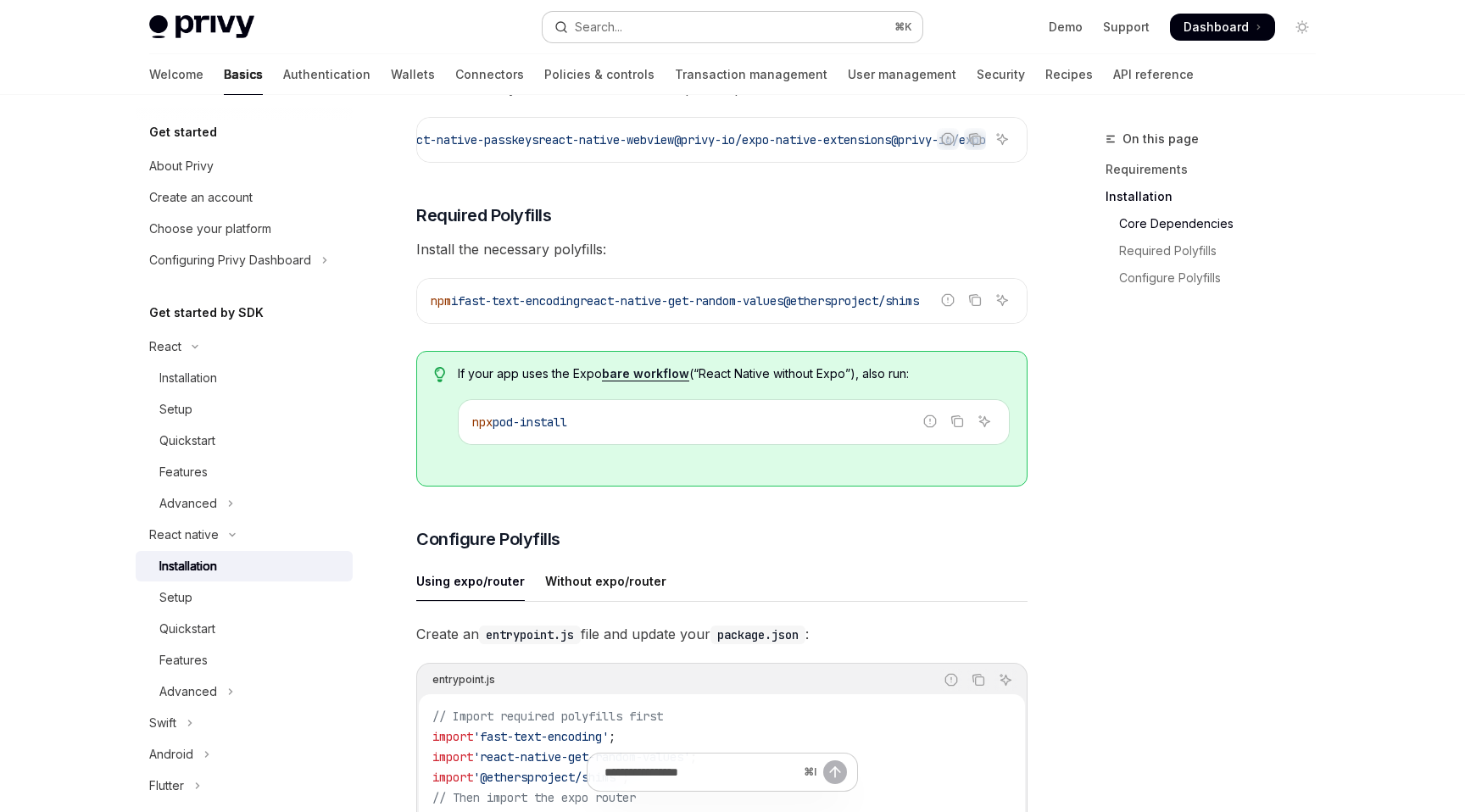
click at [696, 26] on button "Search... ⌘ K" at bounding box center [732, 27] width 380 height 31
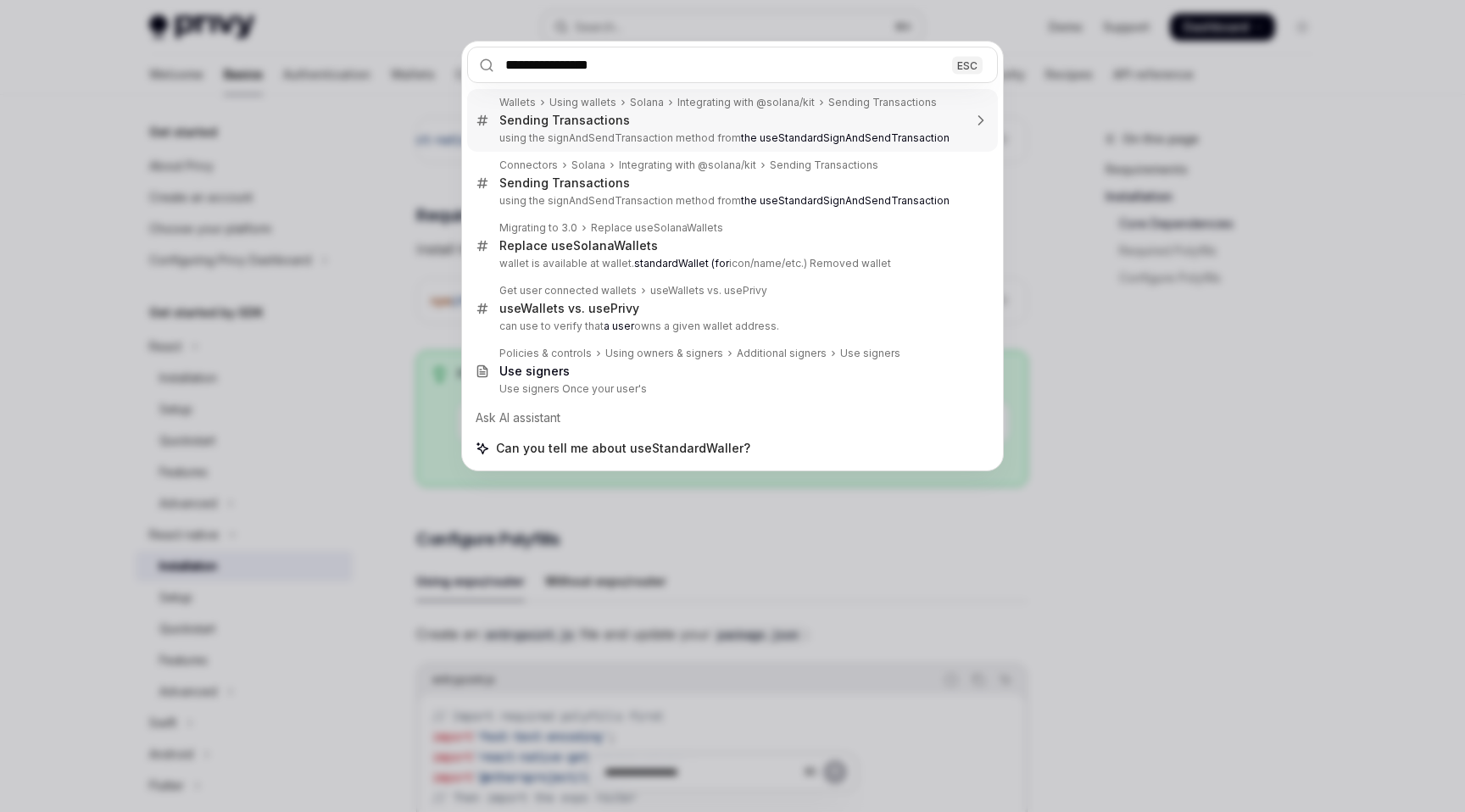
type input "**********"
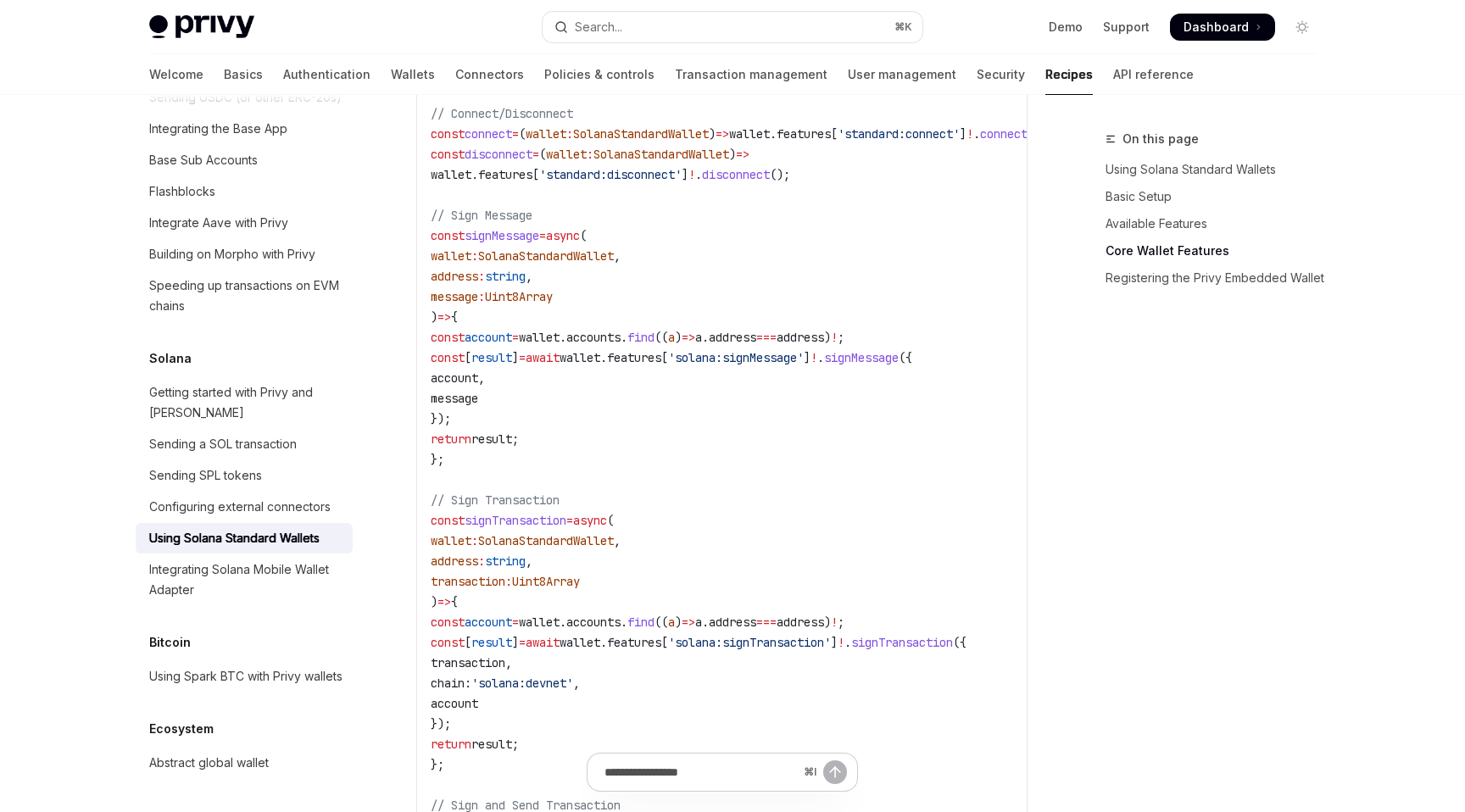
scroll to position [644, 0]
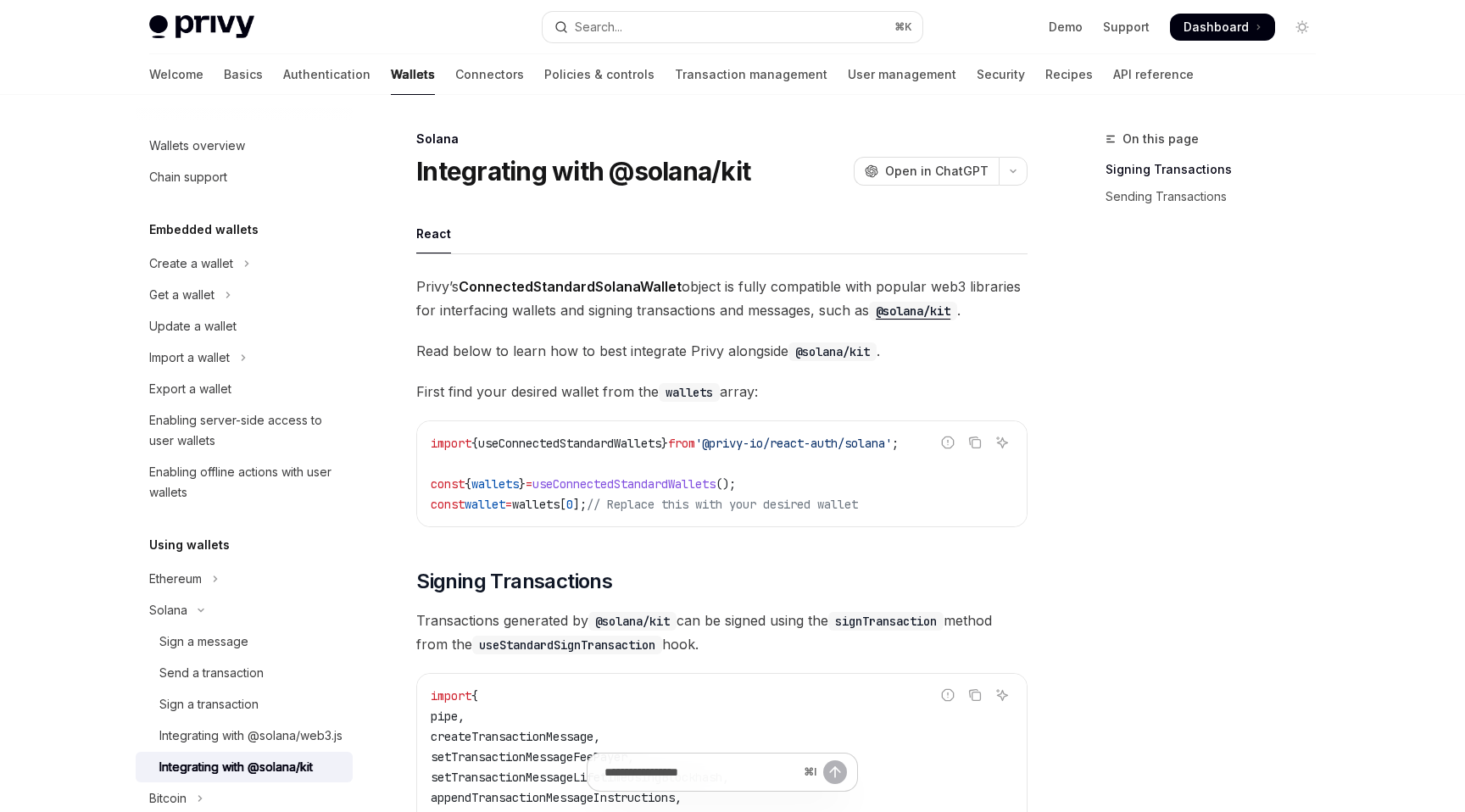
click at [633, 487] on span "useConnectedStandardWallets" at bounding box center [623, 484] width 183 height 15
click at [798, 442] on span "'@privy-io/react-auth/solana'" at bounding box center [793, 443] width 196 height 15
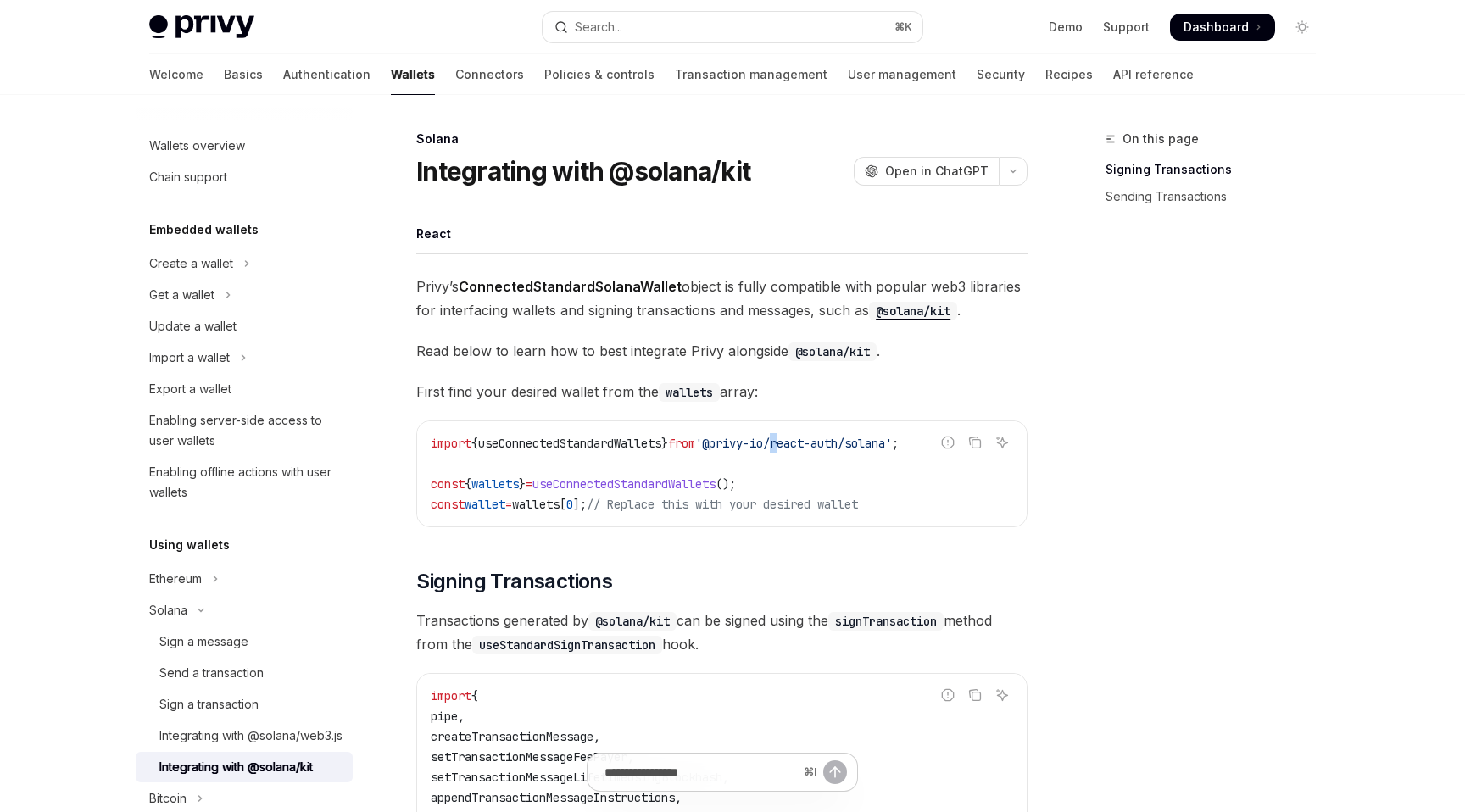
click at [798, 442] on span "'@privy-io/react-auth/solana'" at bounding box center [793, 443] width 196 height 15
copy code "import { useConnectedStandardWallets } from '@privy-io/react-auth/solana' ;"
click at [979, 441] on icon "Copy the contents from the code block" at bounding box center [975, 442] width 14 height 14
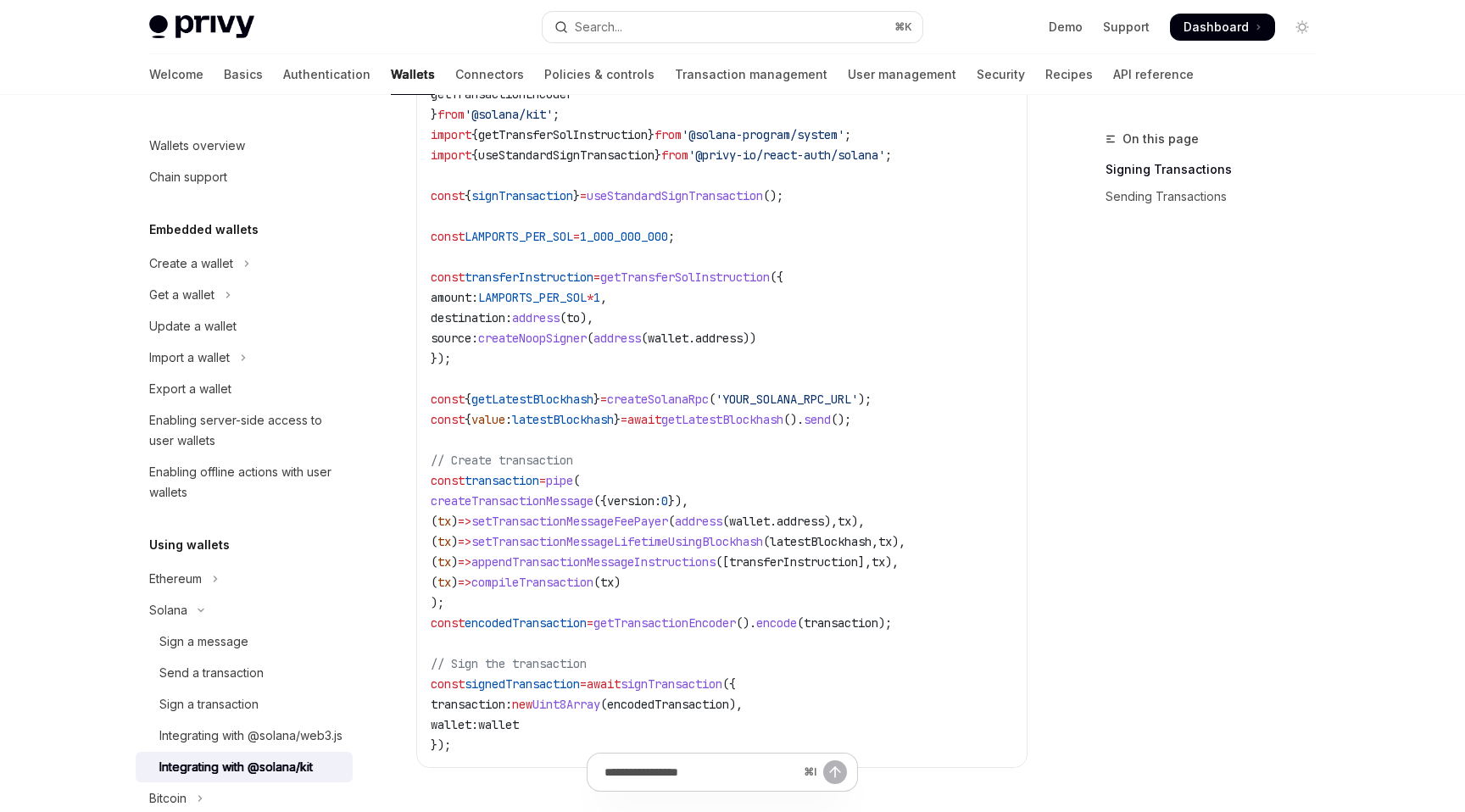
scroll to position [509, 0]
